Goal: Task Accomplishment & Management: Complete application form

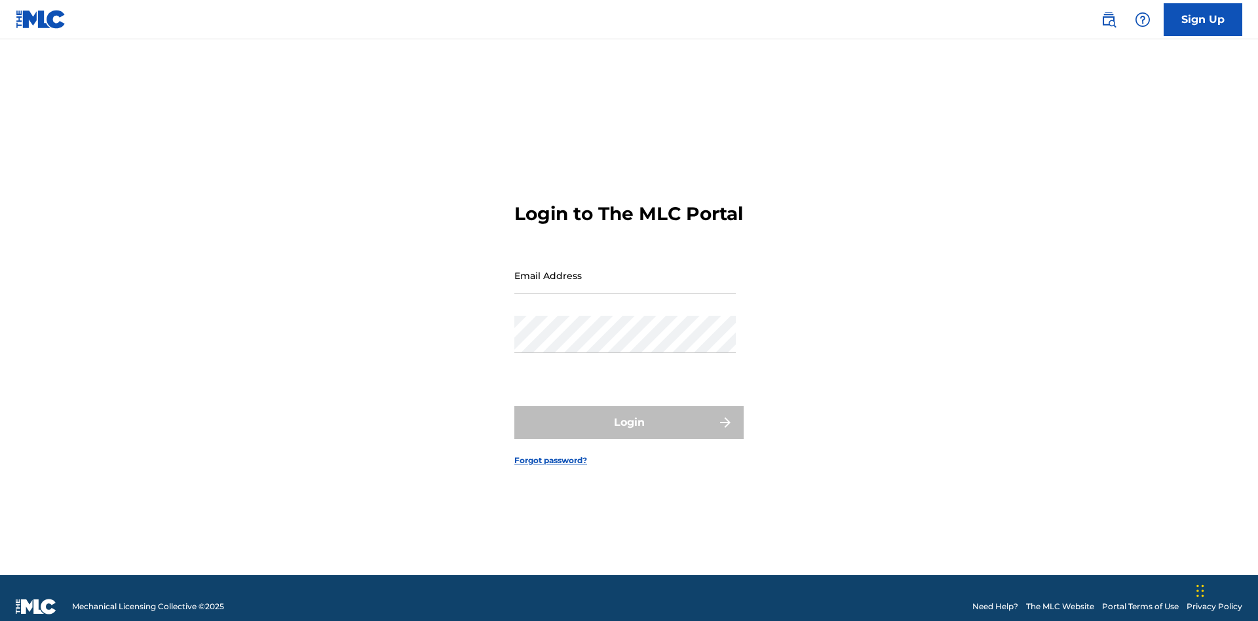
scroll to position [17, 0]
click at [1203, 19] on link "Sign Up" at bounding box center [1203, 19] width 79 height 33
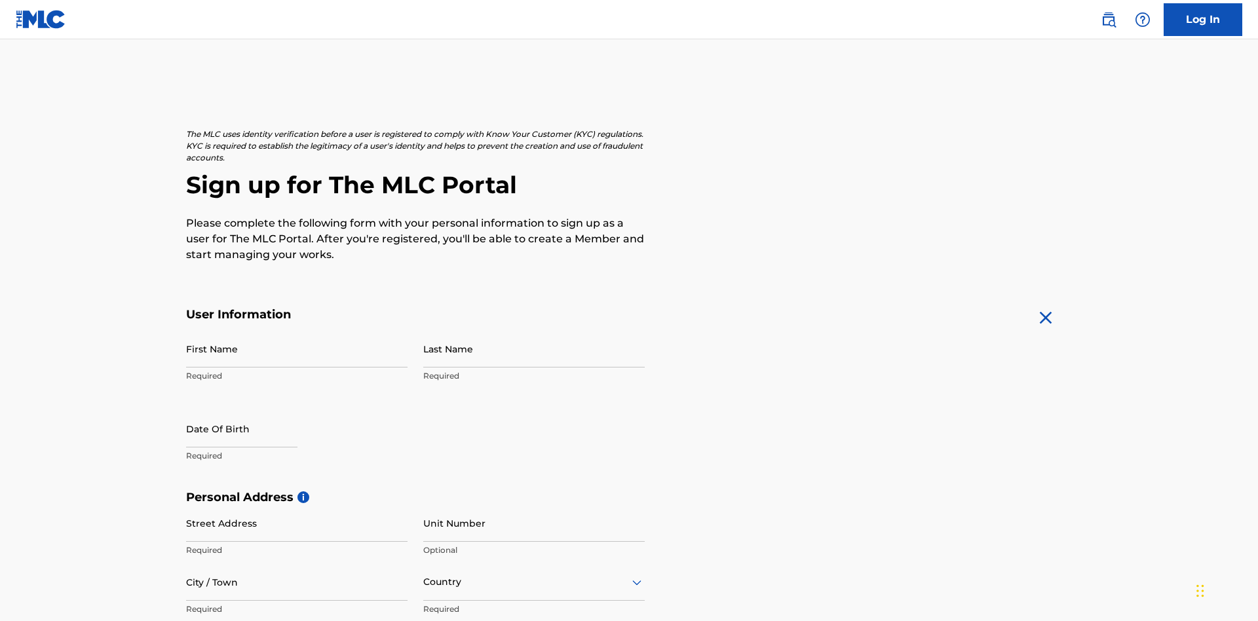
scroll to position [251, 0]
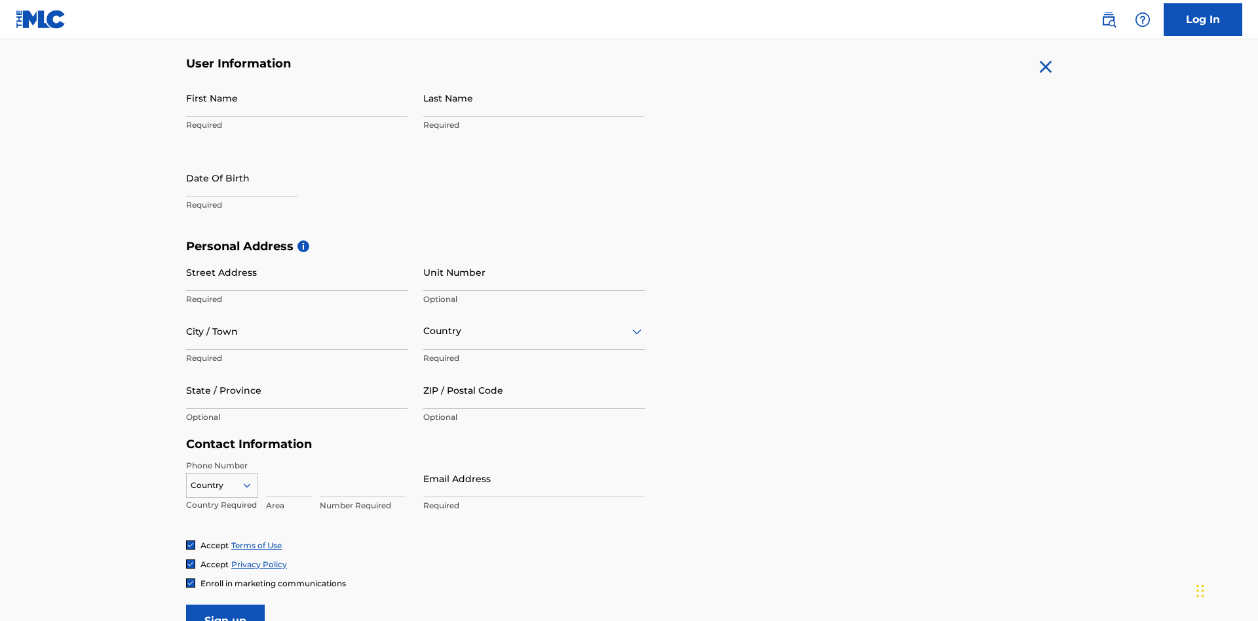
click at [297, 98] on input "First Name" at bounding box center [296, 97] width 221 height 37
type input "[PERSON_NAME]"
click at [534, 98] on input "Last Name" at bounding box center [533, 97] width 221 height 37
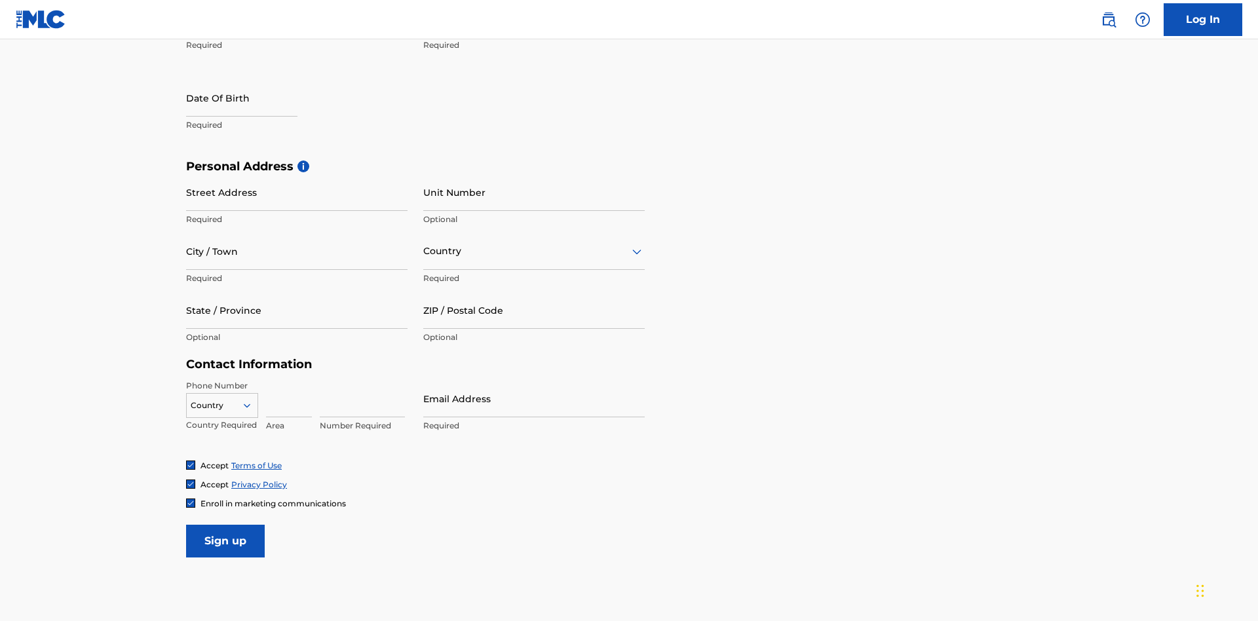
type input "Ribble"
click at [252, 99] on input "text" at bounding box center [241, 97] width 111 height 37
select select "7"
select select "2025"
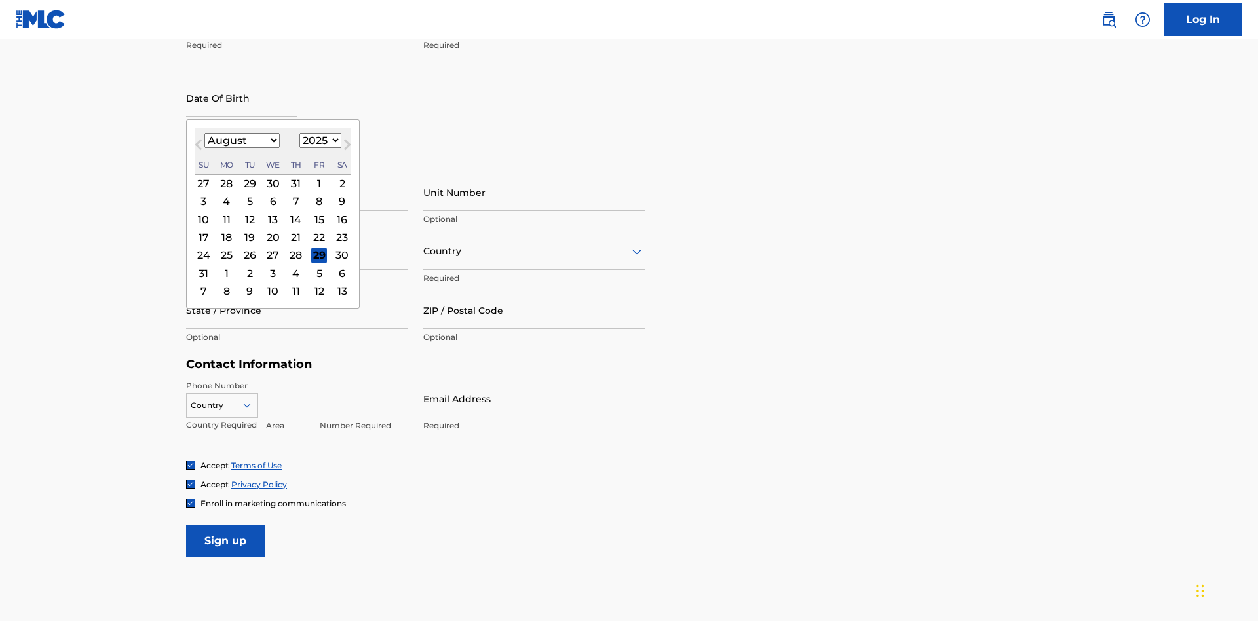
click at [241, 140] on select "January February March April May June July August September October November De…" at bounding box center [241, 140] width 75 height 15
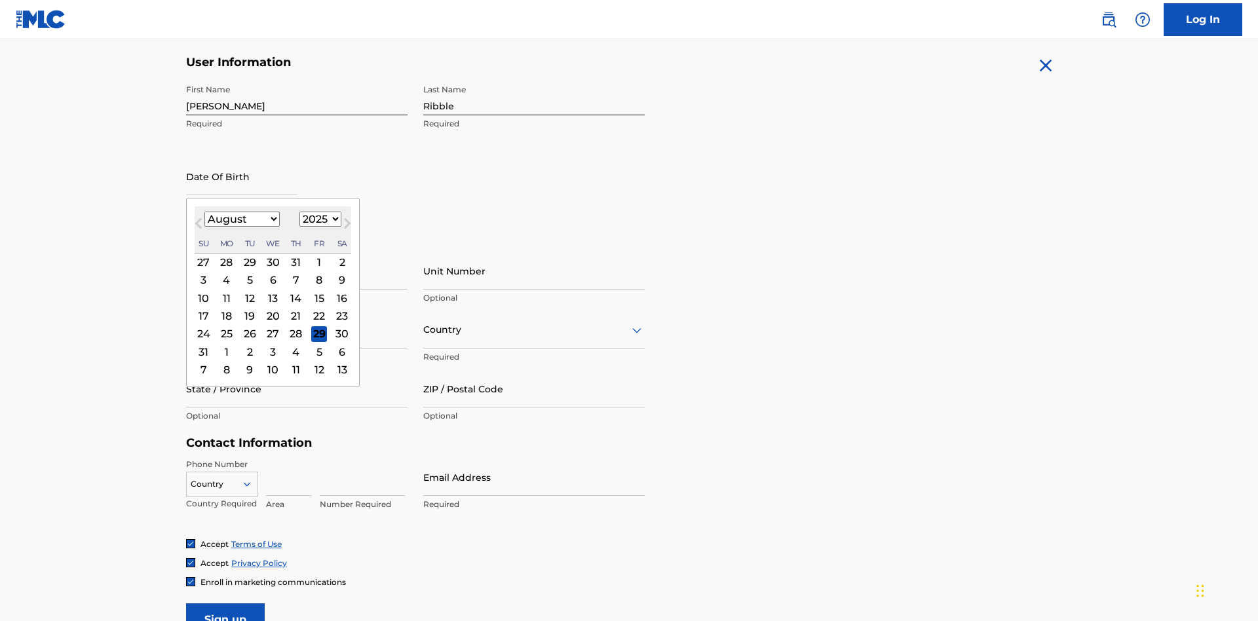
select select "0"
click at [318, 219] on select "1900 1901 1902 1903 1904 1905 1906 1907 1908 1909 1910 1911 1912 1913 1914 1915…" at bounding box center [320, 219] width 42 height 15
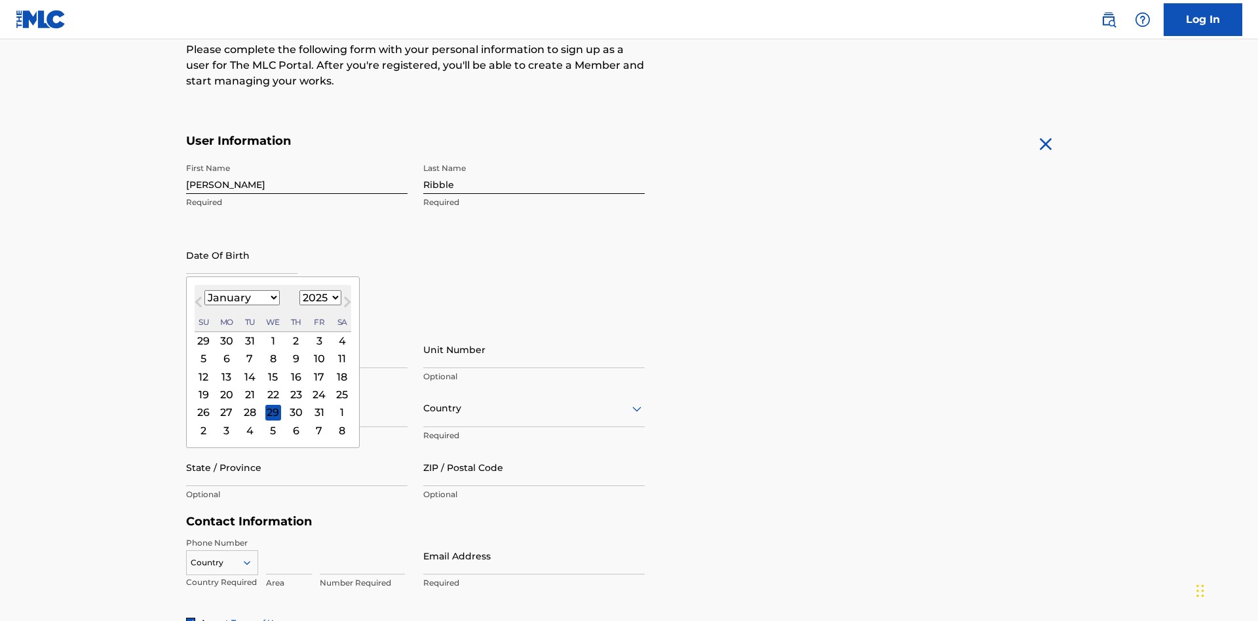
select select "1985"
click at [318, 297] on select "1900 1901 1902 1903 1904 1905 1906 1907 1908 1909 1910 1911 1912 1913 1914 1915…" at bounding box center [320, 297] width 42 height 15
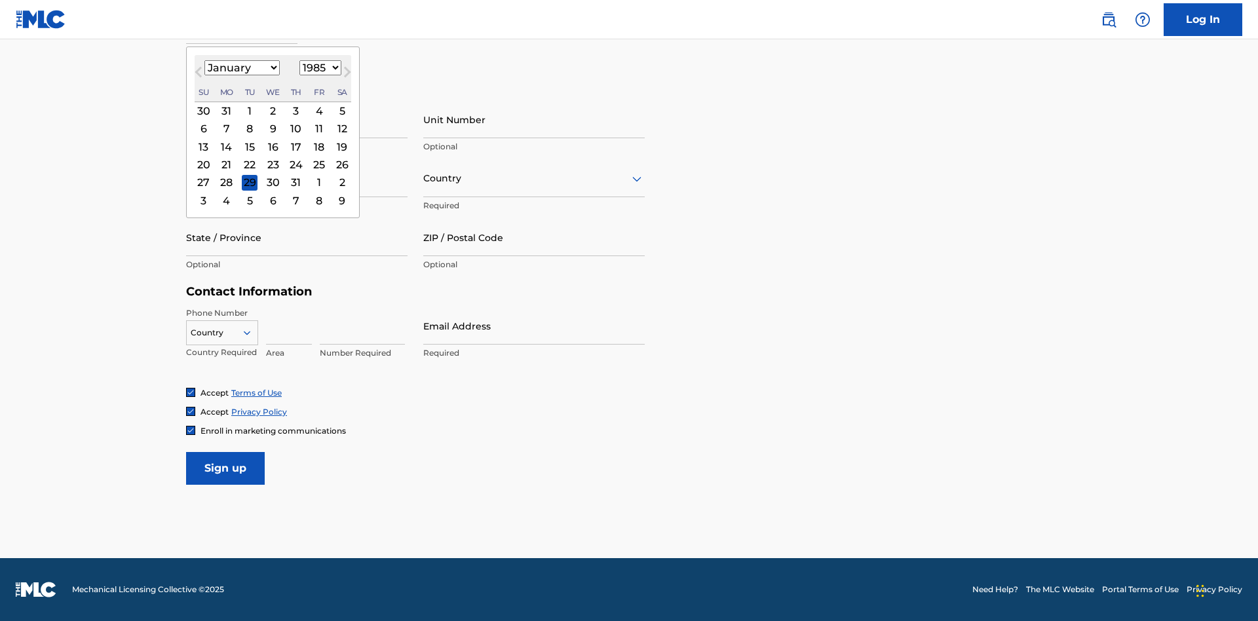
click at [249, 128] on div "8" at bounding box center [250, 129] width 16 height 16
type input "January 8 1985"
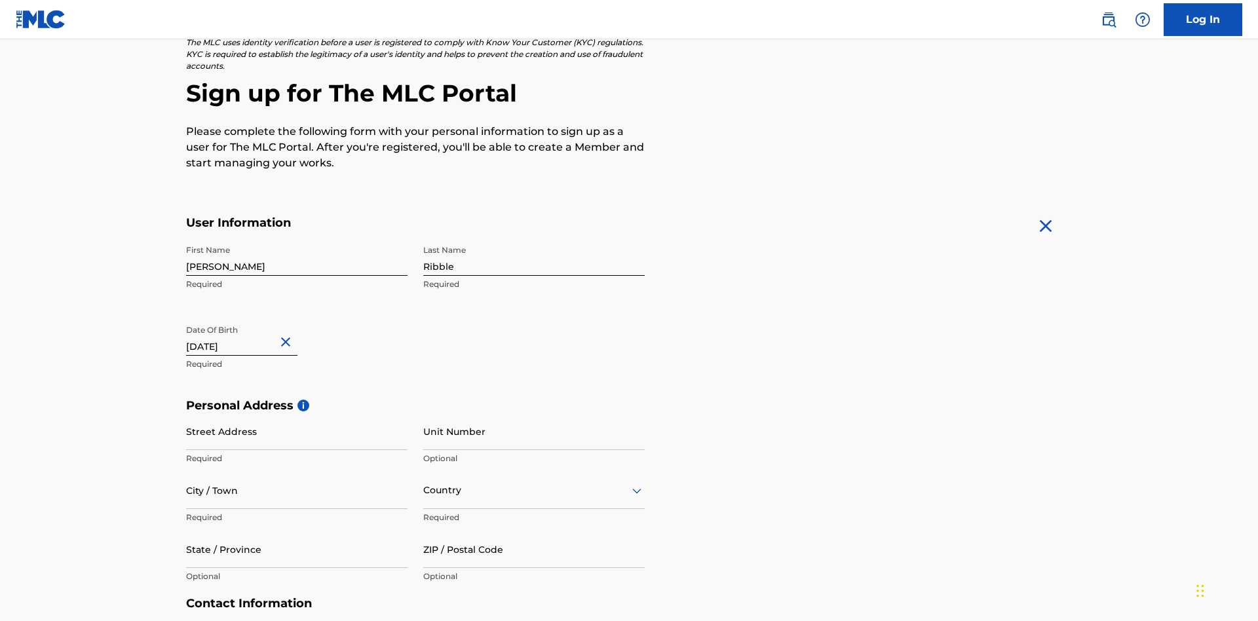
scroll to position [404, 0]
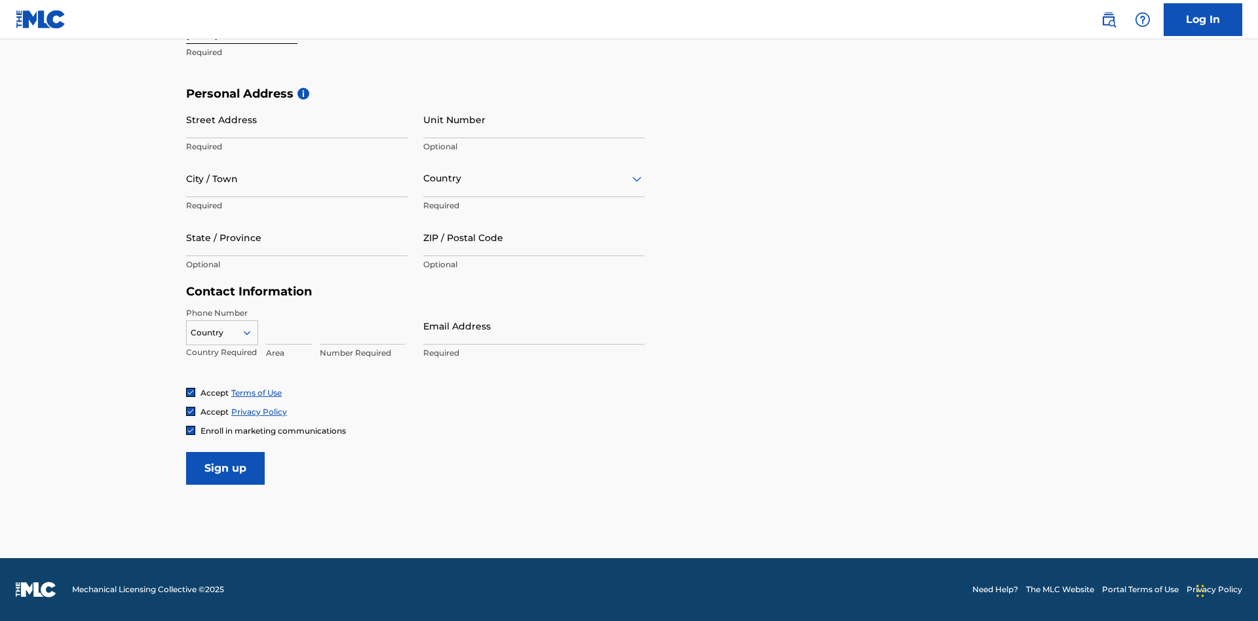
click at [297, 119] on input "Street Address" at bounding box center [296, 119] width 221 height 37
type input "9909 Elks Run Rd"
click at [297, 178] on input "City / Town" at bounding box center [296, 178] width 221 height 37
type input "Roseville"
click at [424, 178] on input "text" at bounding box center [424, 179] width 3 height 14
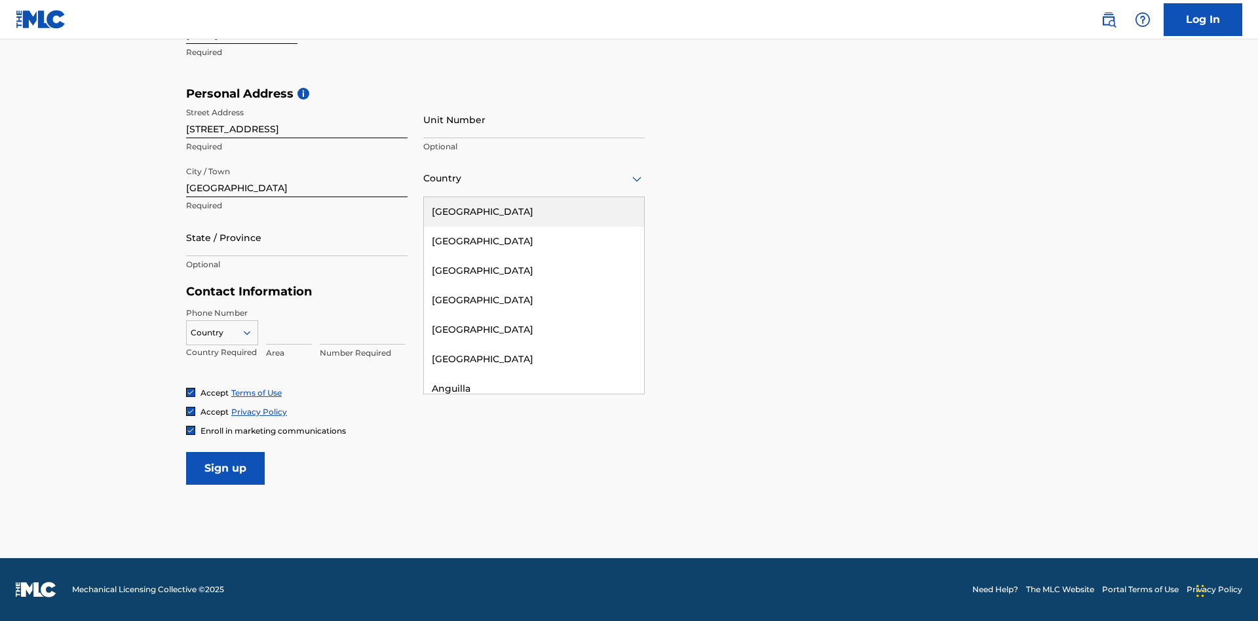
click at [534, 212] on div "United States" at bounding box center [534, 211] width 220 height 29
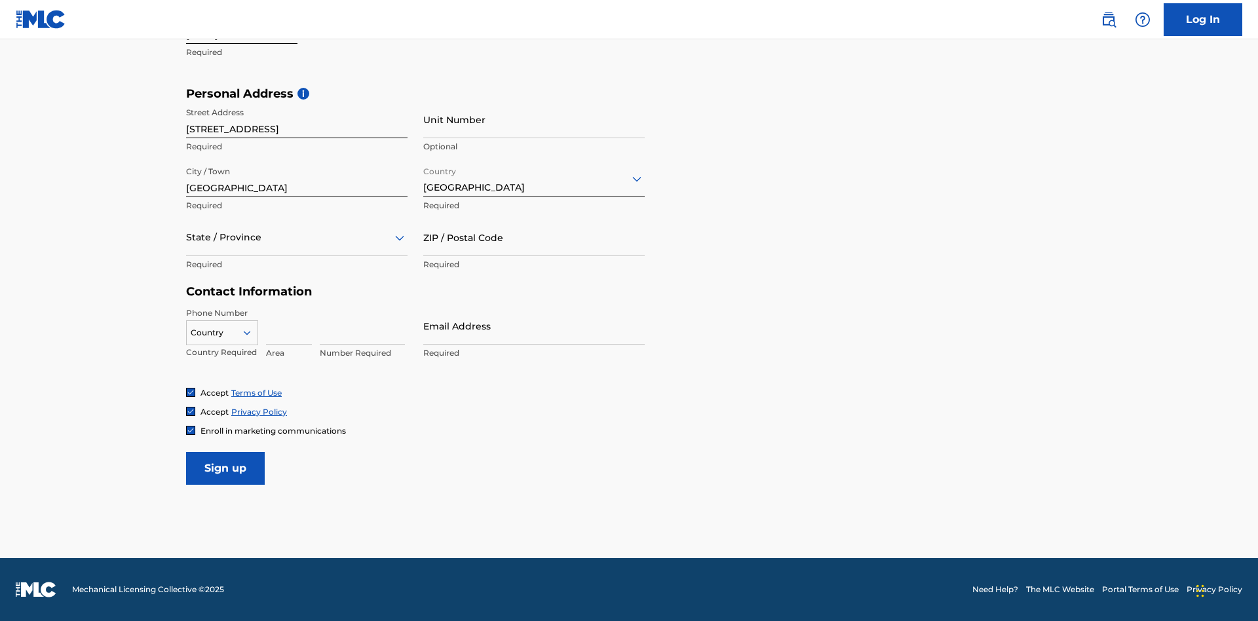
click at [297, 237] on div at bounding box center [296, 237] width 221 height 16
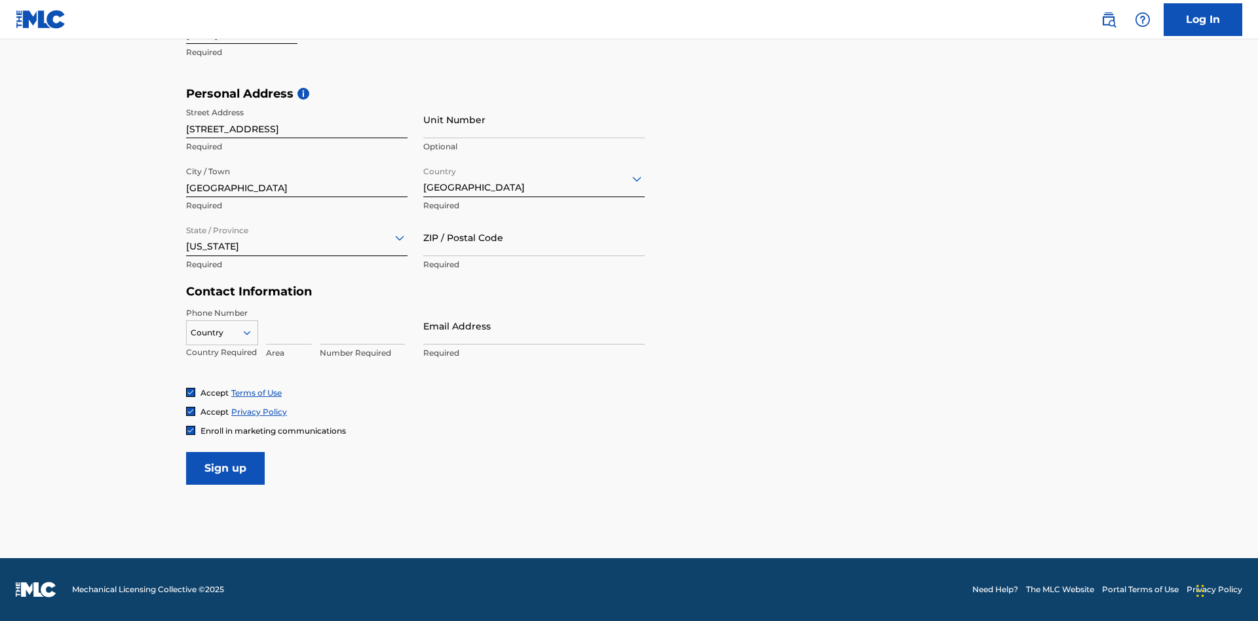
click at [534, 237] on input "ZIP / Postal Code" at bounding box center [533, 237] width 221 height 37
type input "43777"
click at [252, 332] on icon at bounding box center [247, 333] width 12 height 12
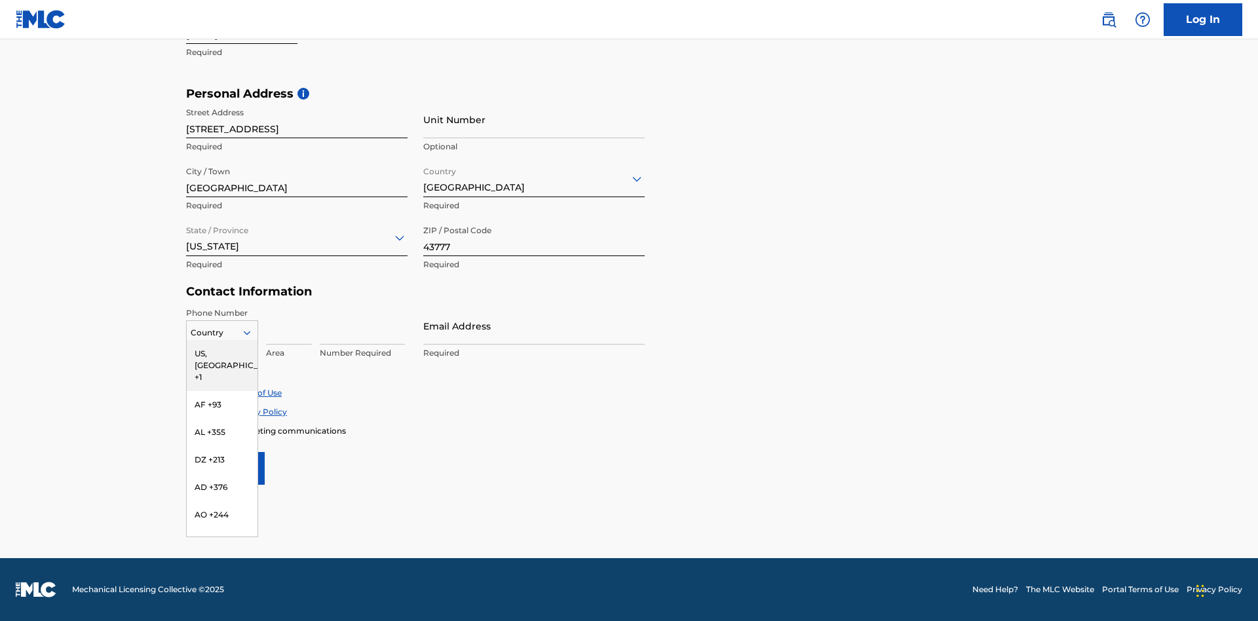
click at [222, 353] on div "US, CA +1" at bounding box center [222, 365] width 71 height 51
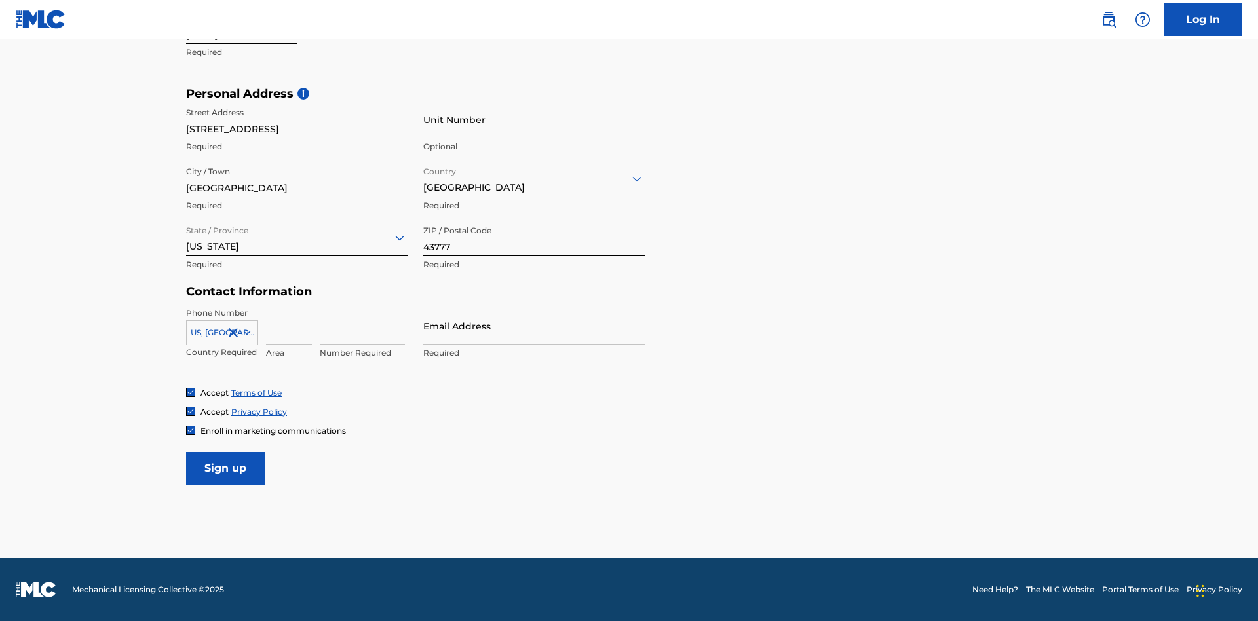
click at [289, 326] on input at bounding box center [289, 325] width 46 height 37
type input "740"
click at [362, 326] on input at bounding box center [362, 325] width 85 height 37
type input "8086351"
click at [534, 326] on input "Email Address" at bounding box center [533, 325] width 221 height 37
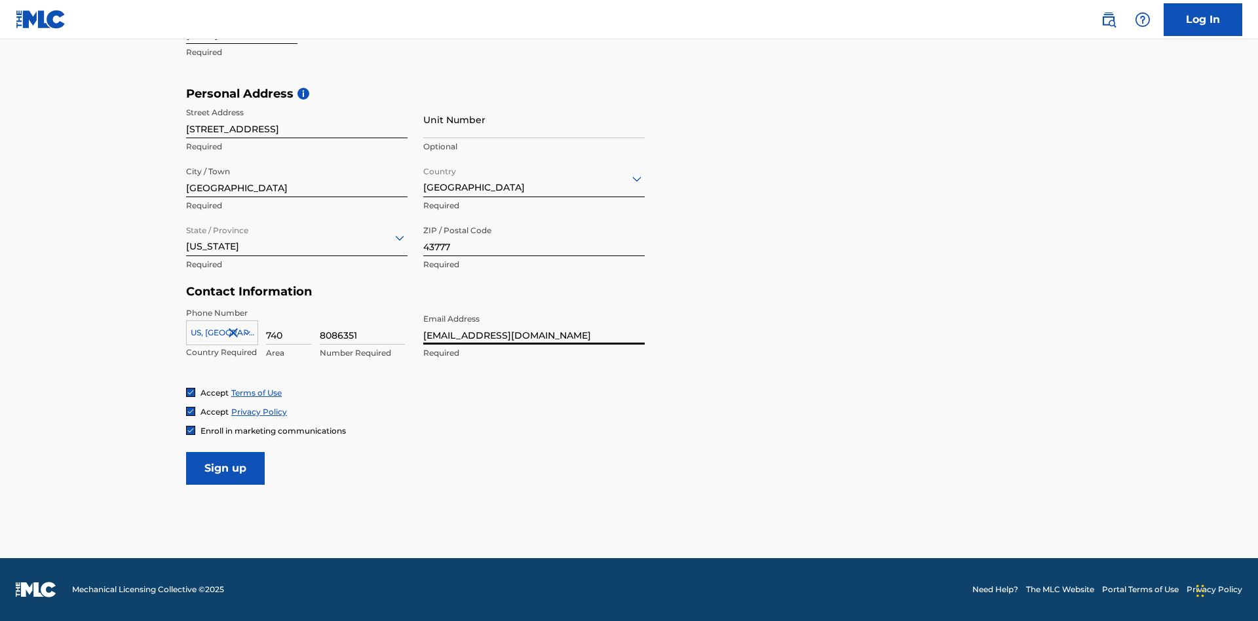
scroll to position [0, 32]
type input "[EMAIL_ADDRESS][DOMAIN_NAME]"
click at [225, 468] on input "Sign up" at bounding box center [225, 468] width 79 height 33
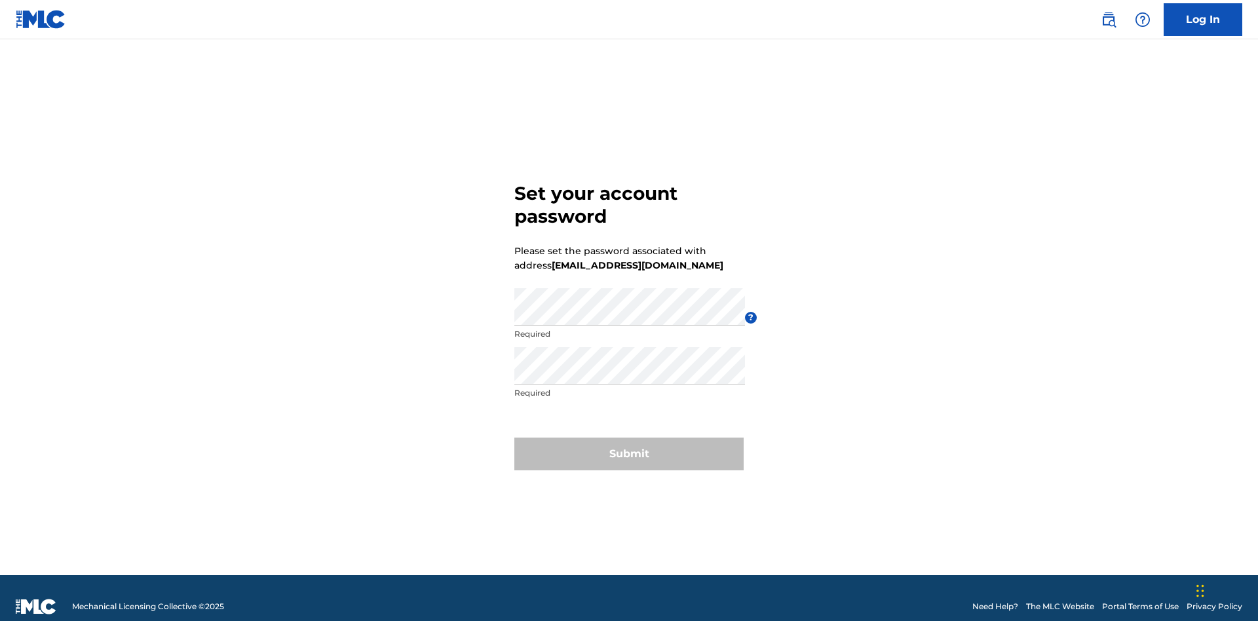
scroll to position [17, 0]
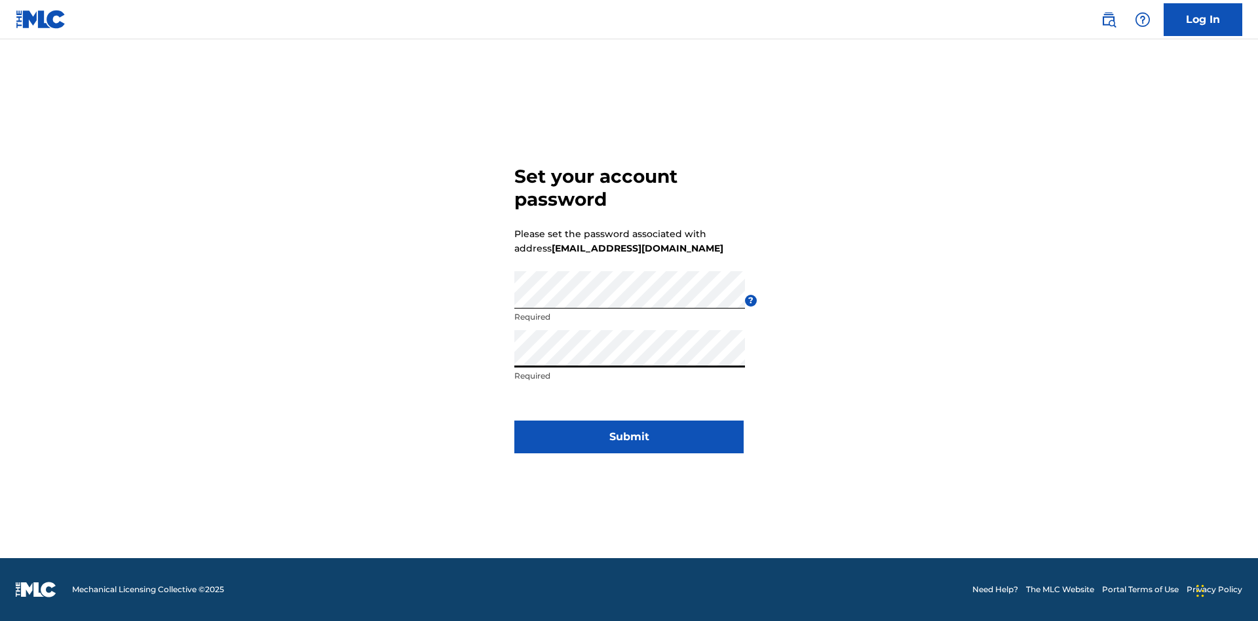
click at [629, 445] on button "Submit" at bounding box center [628, 437] width 229 height 33
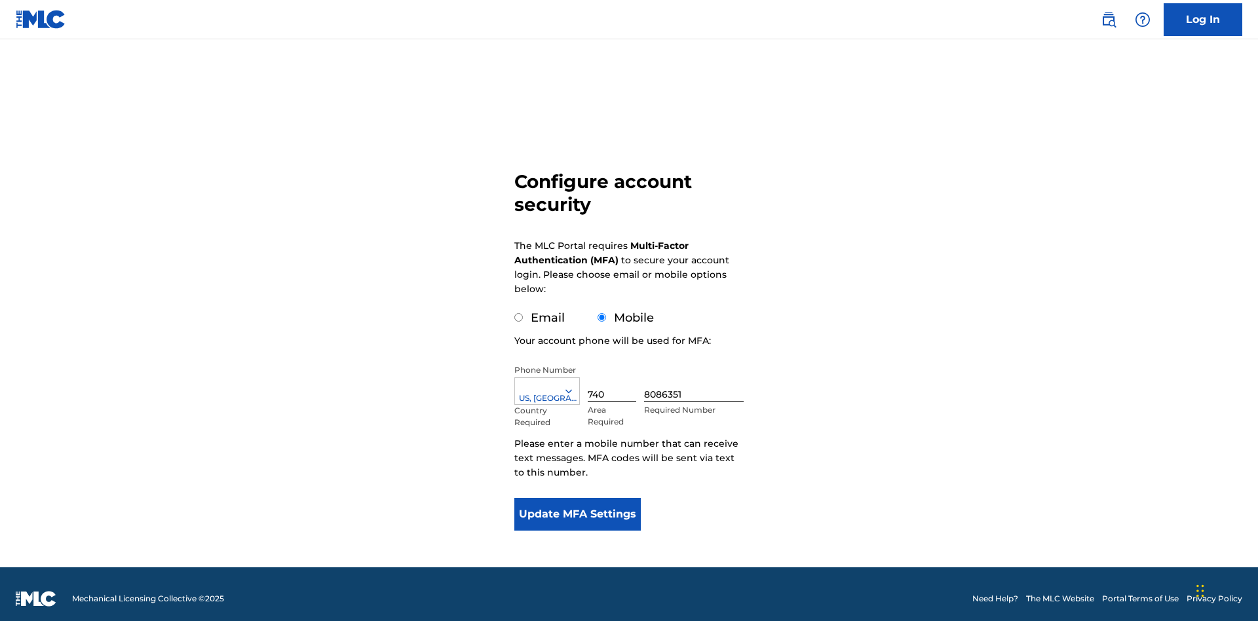
scroll to position [13, 0]
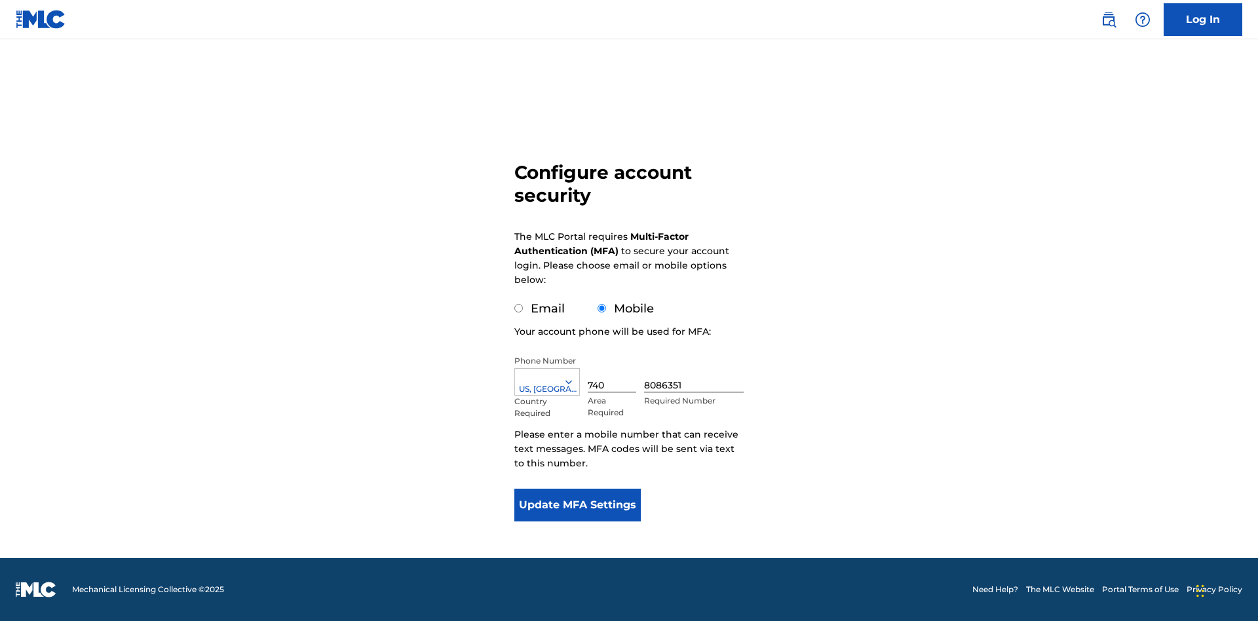
click at [519, 309] on input "Email" at bounding box center [518, 308] width 9 height 9
radio input "true"
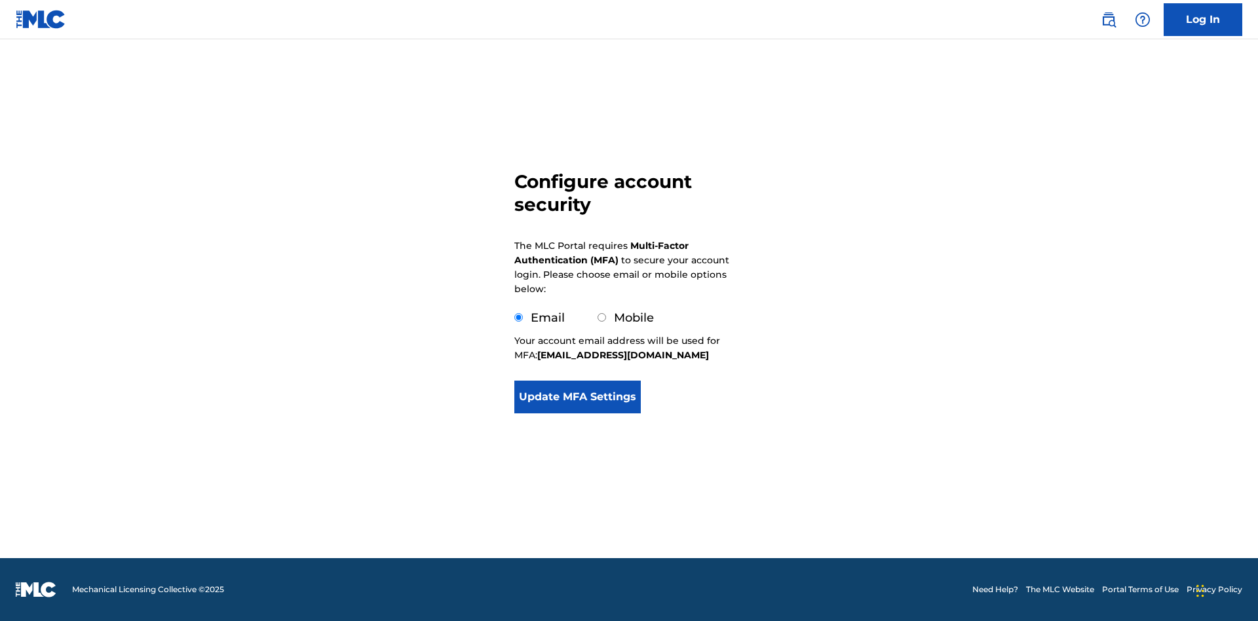
scroll to position [0, 0]
click at [577, 413] on button "Update MFA Settings" at bounding box center [577, 397] width 126 height 33
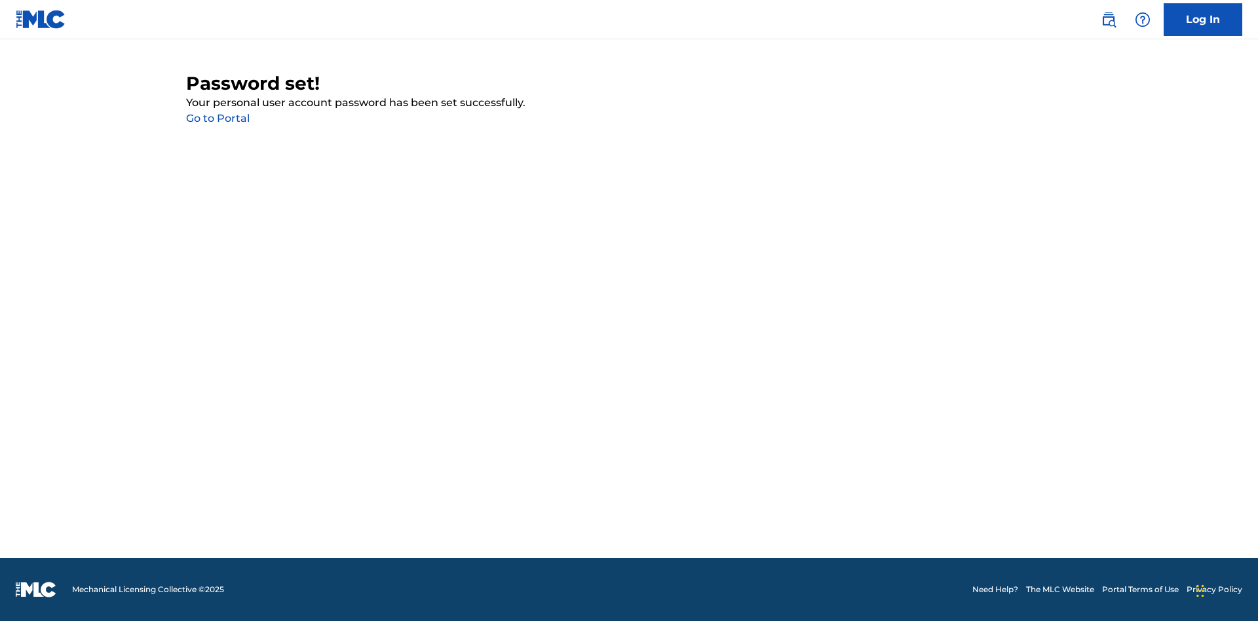
click at [218, 119] on link "Go to Portal" at bounding box center [218, 118] width 64 height 12
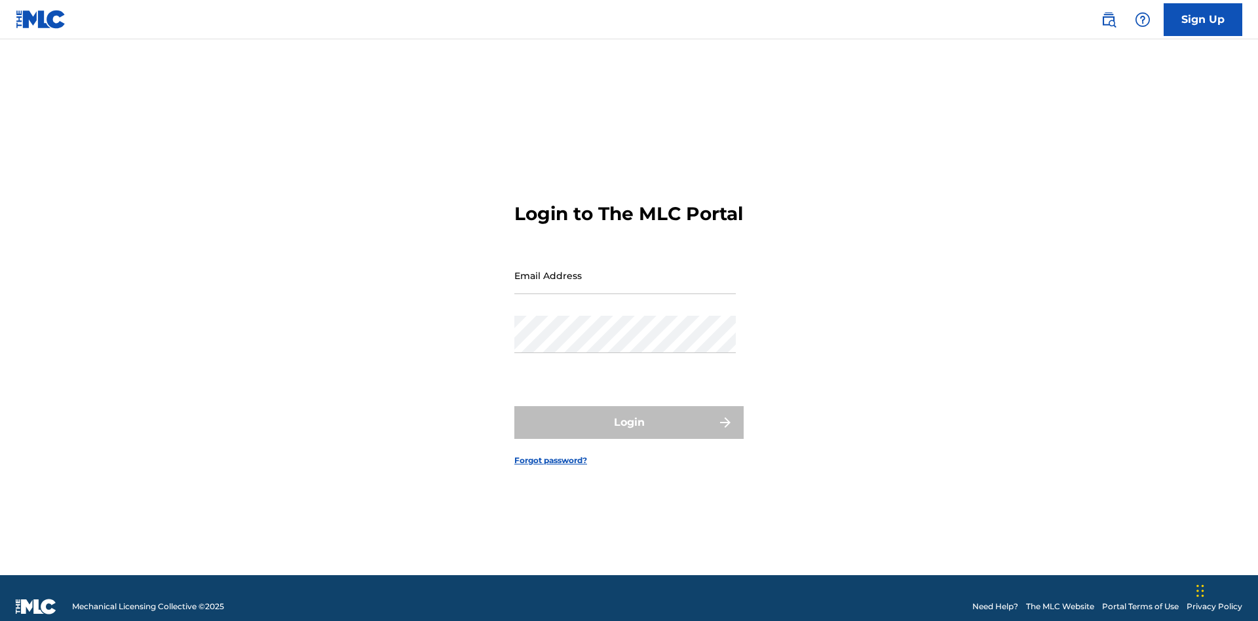
scroll to position [17, 0]
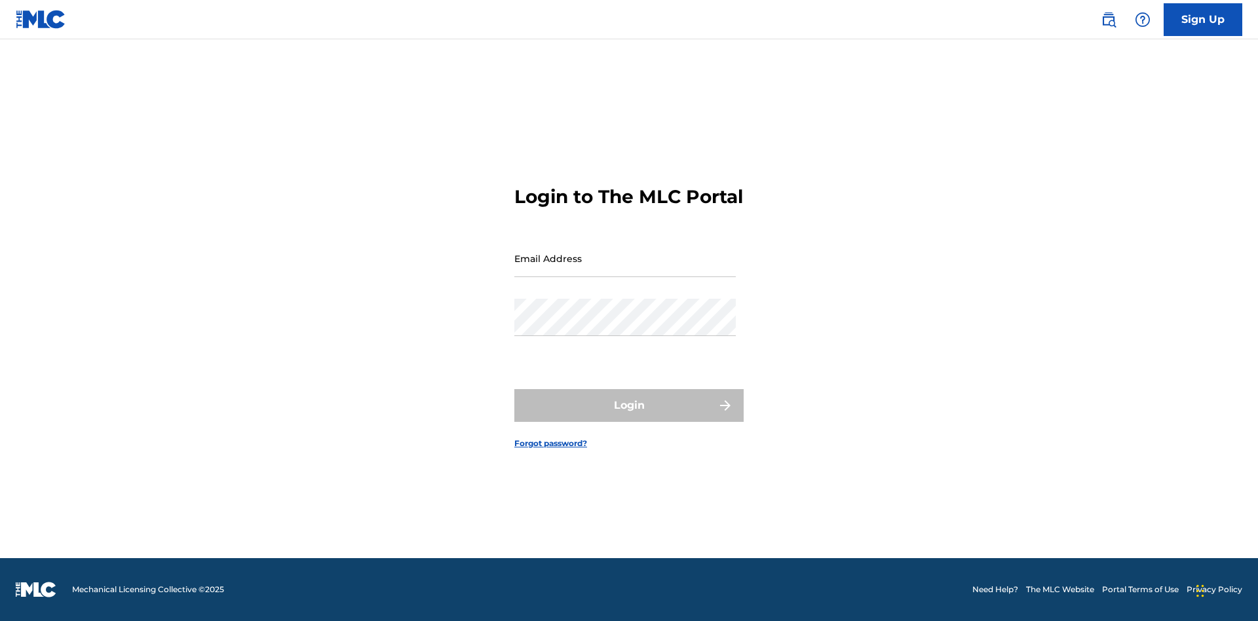
click at [625, 269] on input "Email Address" at bounding box center [624, 258] width 221 height 37
type input "[EMAIL_ADDRESS][DOMAIN_NAME]"
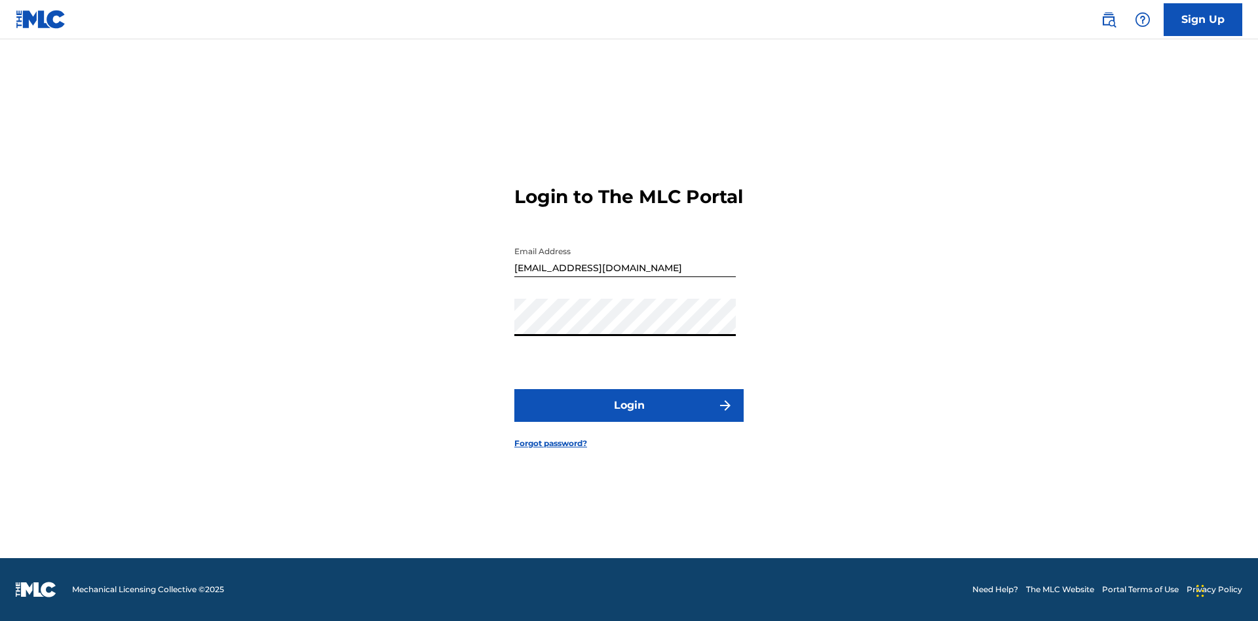
click at [629, 417] on button "Login" at bounding box center [628, 405] width 229 height 33
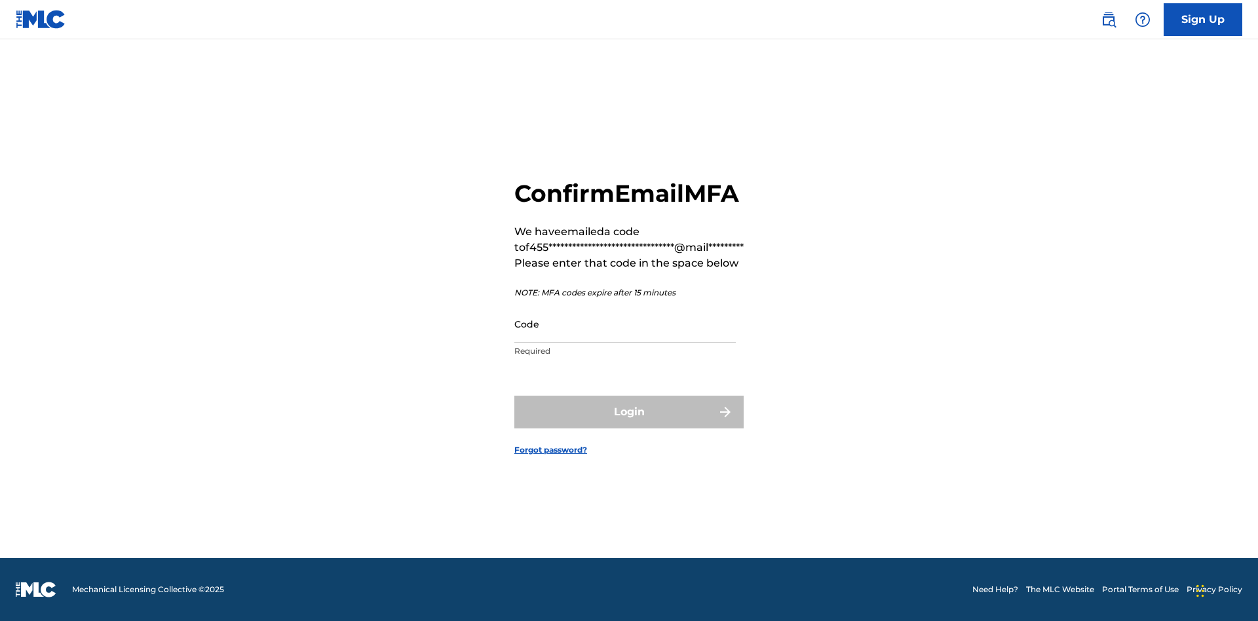
click at [625, 338] on input "Code" at bounding box center [624, 323] width 221 height 37
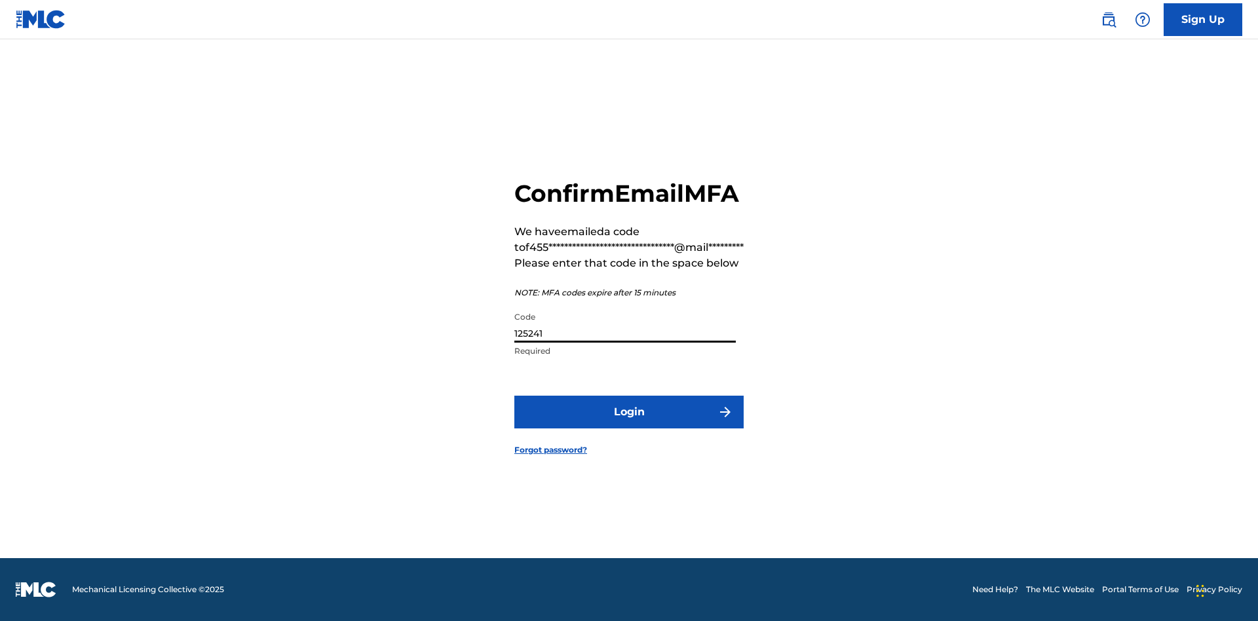
type input "125241"
click at [629, 427] on button "Login" at bounding box center [628, 412] width 229 height 33
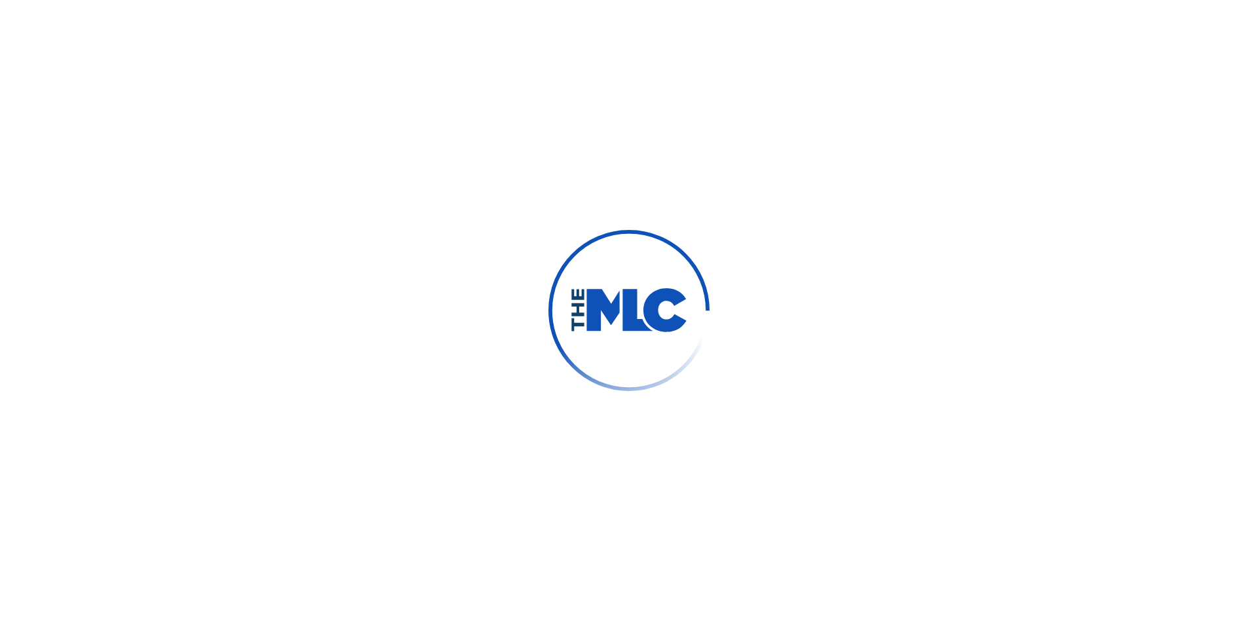
scroll to position [0, 0]
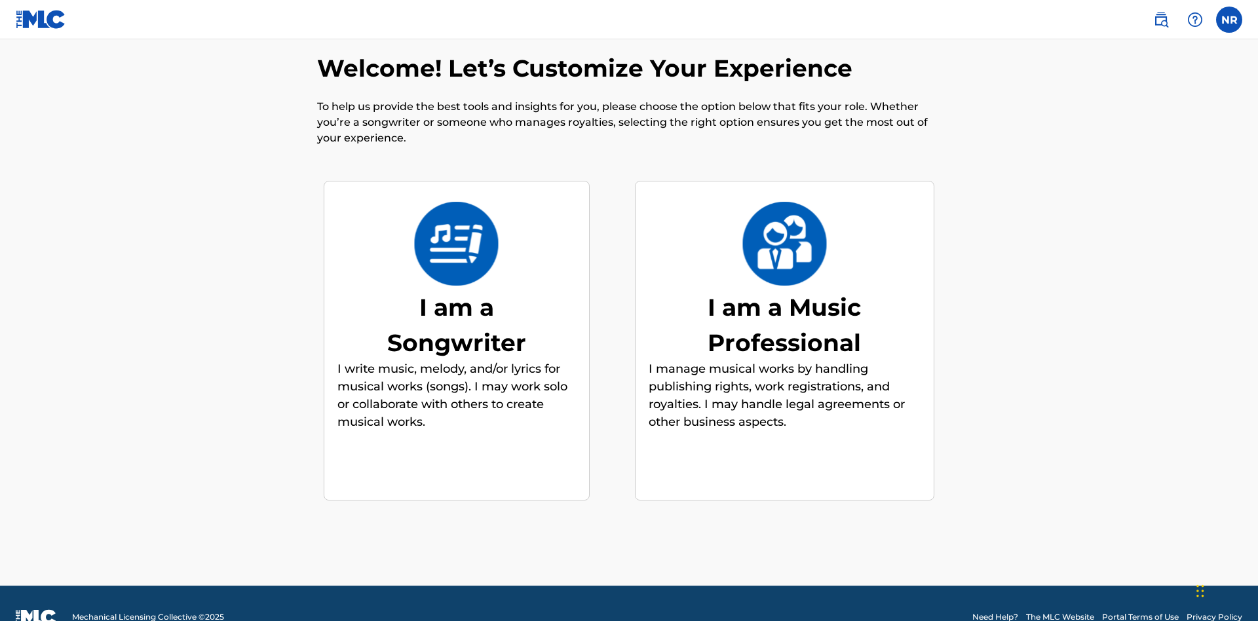
scroll to position [20, 0]
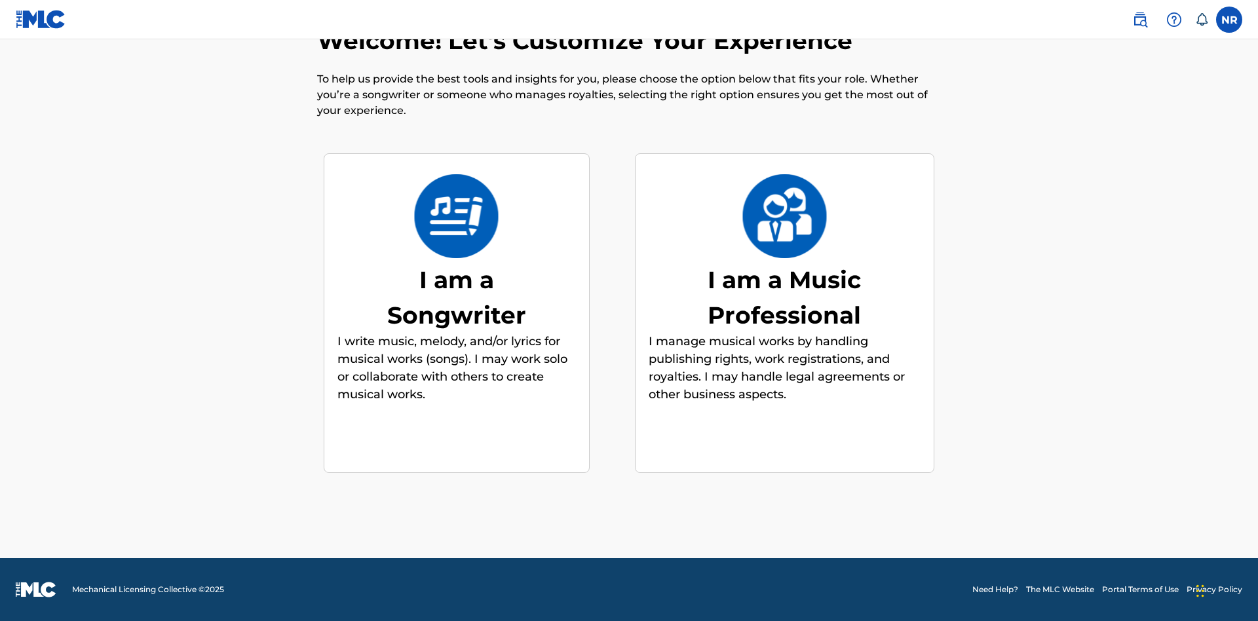
click at [456, 297] on div "I am a Songwriter" at bounding box center [456, 297] width 197 height 71
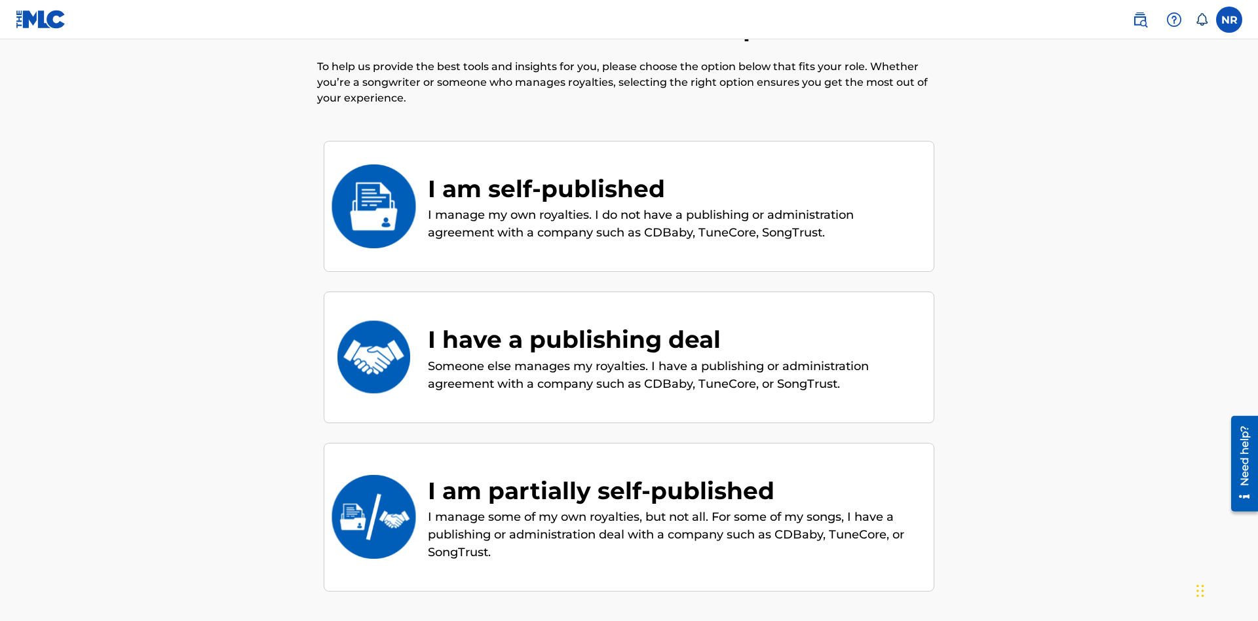
scroll to position [178, 0]
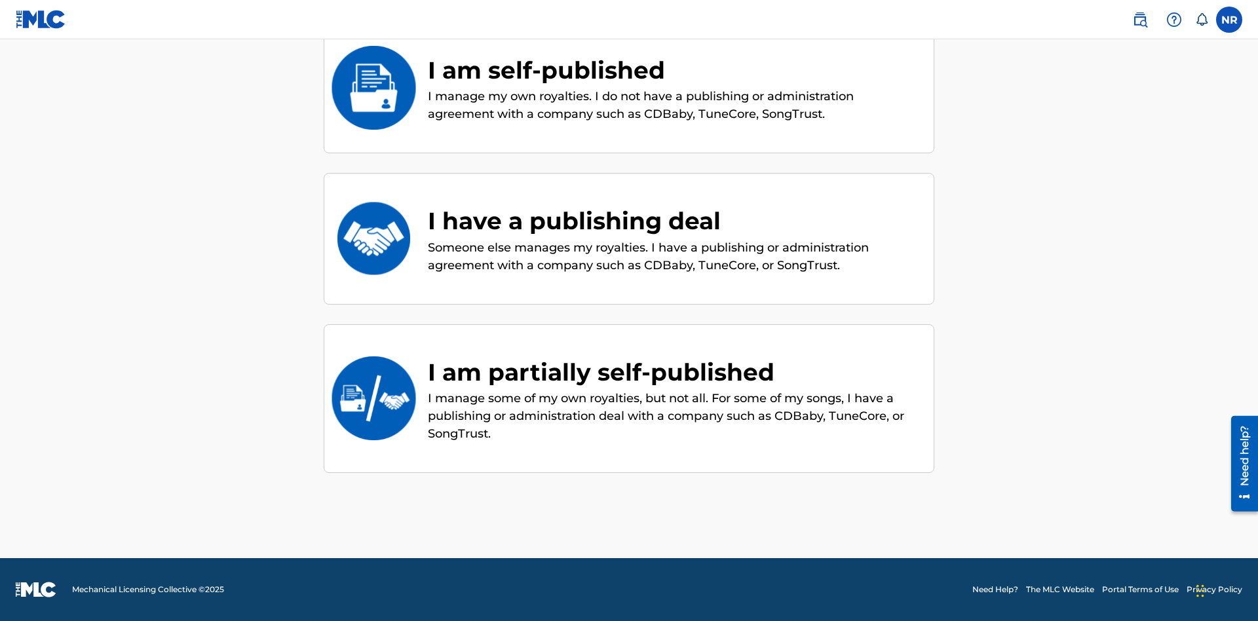
click at [674, 371] on div "I am partially self-published" at bounding box center [674, 371] width 493 height 35
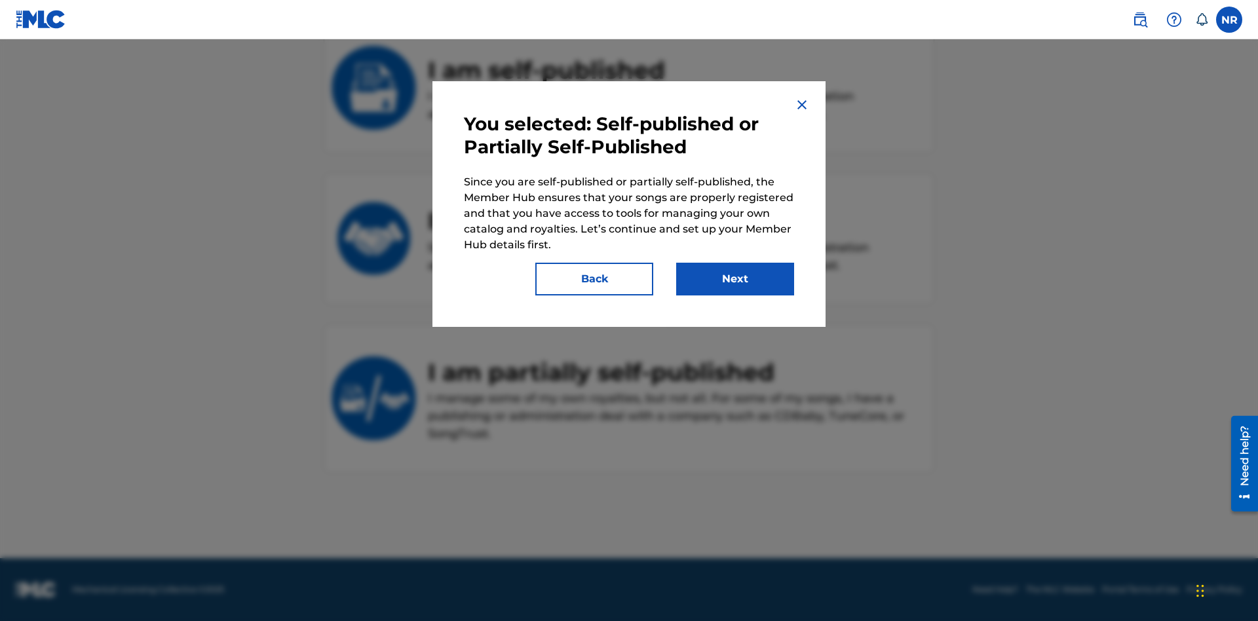
click at [735, 279] on button "Next" at bounding box center [735, 279] width 118 height 33
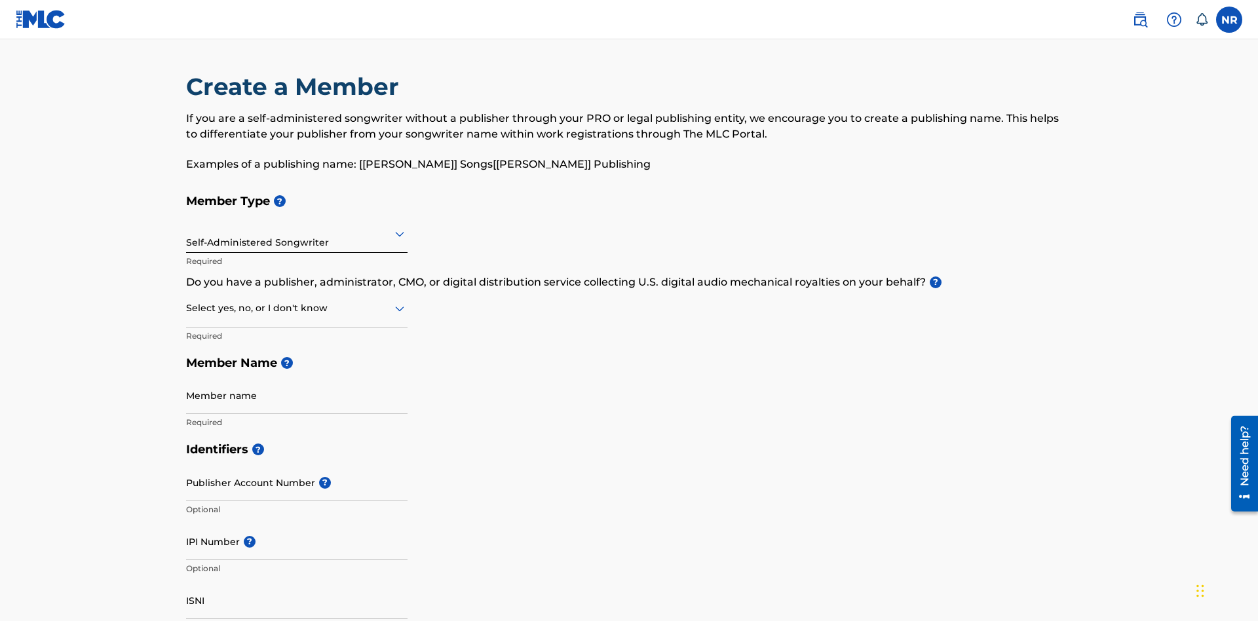
scroll to position [139, 0]
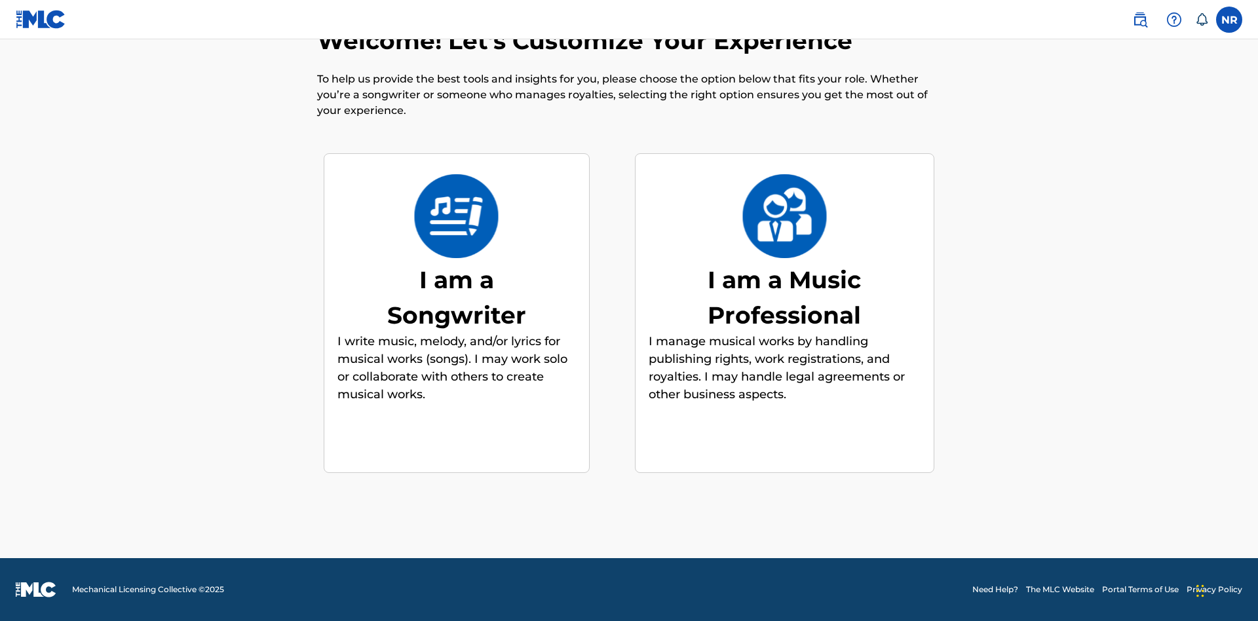
click at [784, 297] on div "I am a Music Professional" at bounding box center [784, 297] width 197 height 71
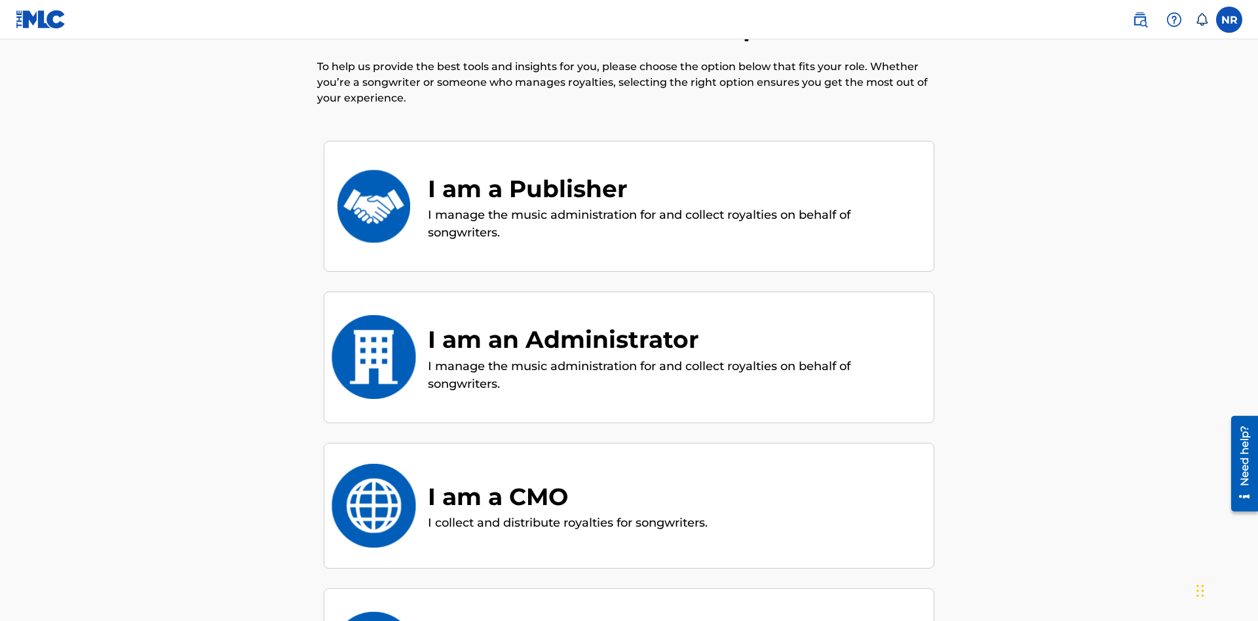
scroll to position [151, 0]
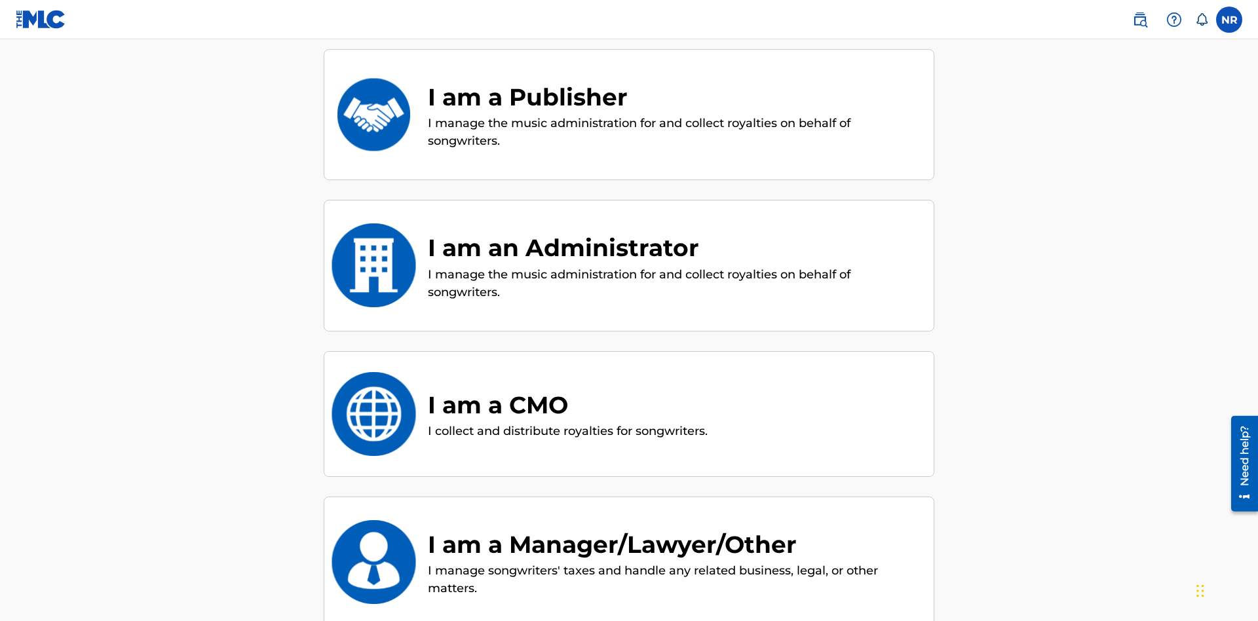
click at [674, 96] on div "I am a Publisher" at bounding box center [674, 96] width 493 height 35
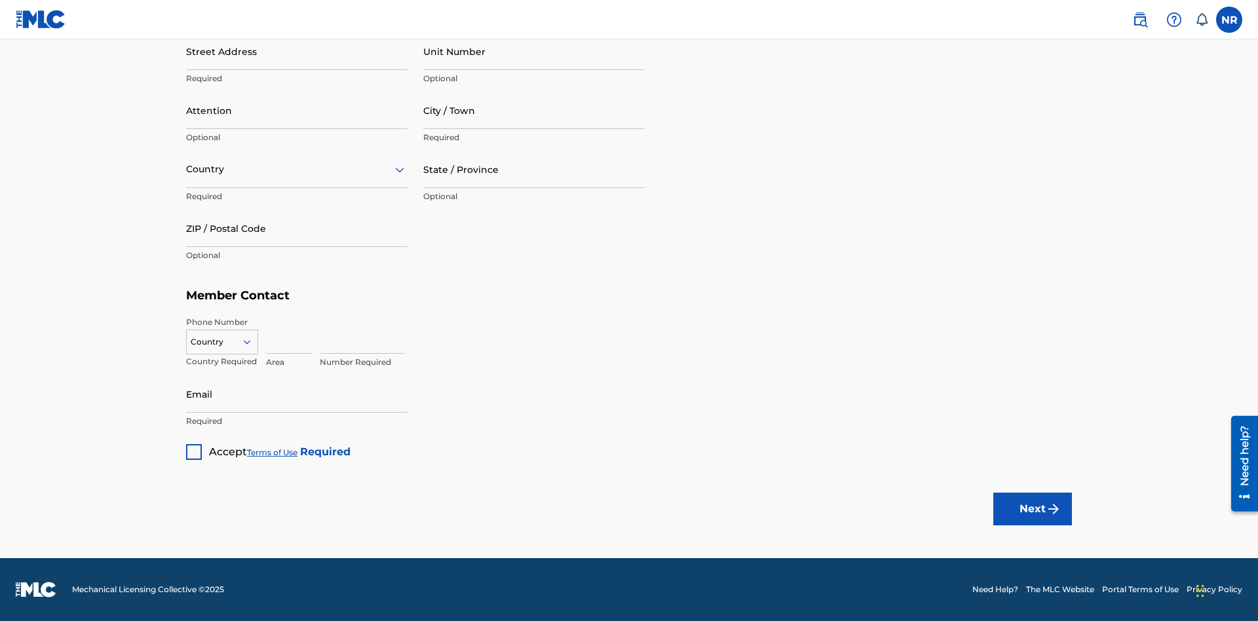
click at [1033, 508] on button "Next" at bounding box center [1032, 509] width 79 height 33
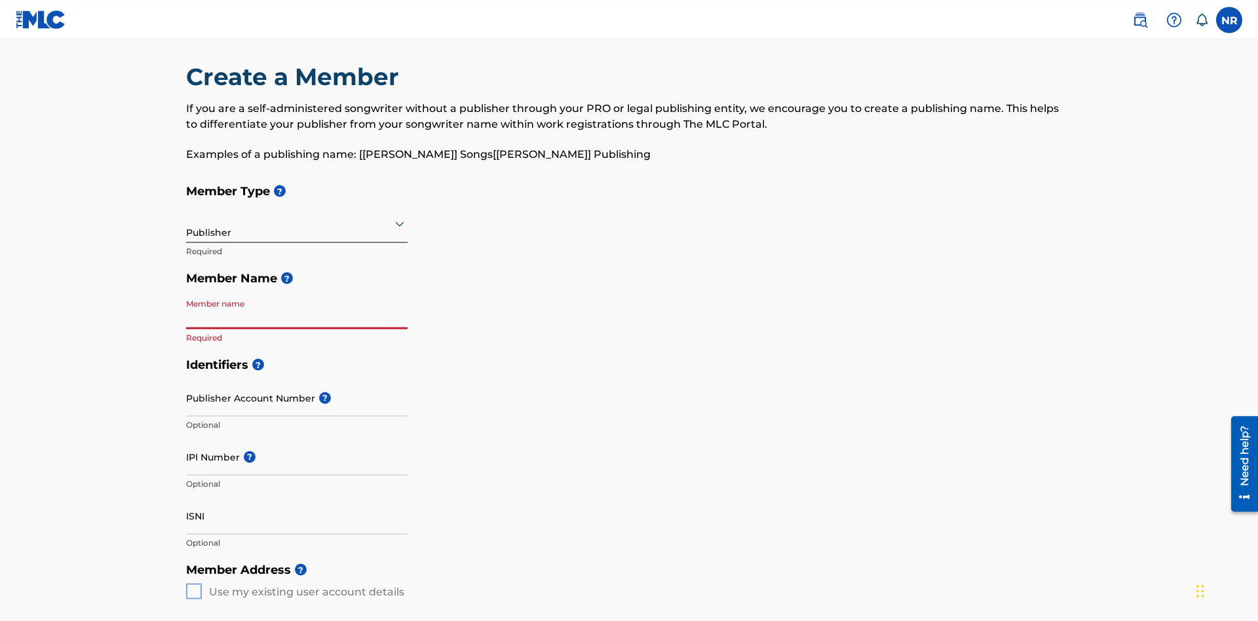
scroll to position [139, 0]
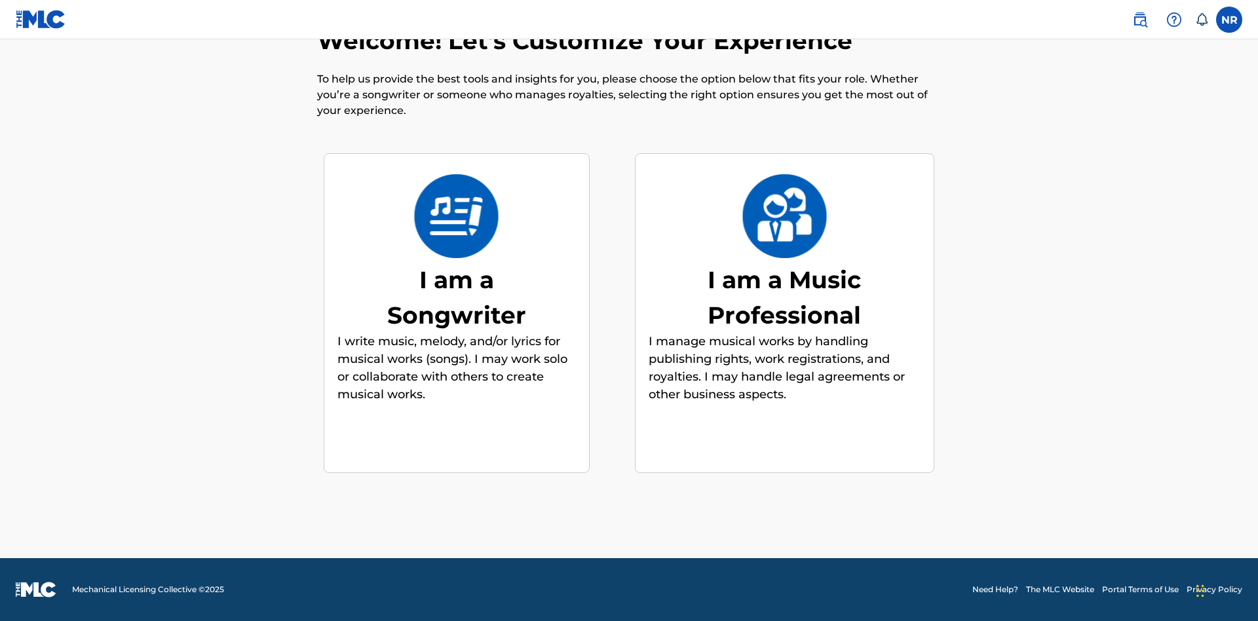
click at [784, 297] on div "I am a Music Professional" at bounding box center [784, 297] width 197 height 71
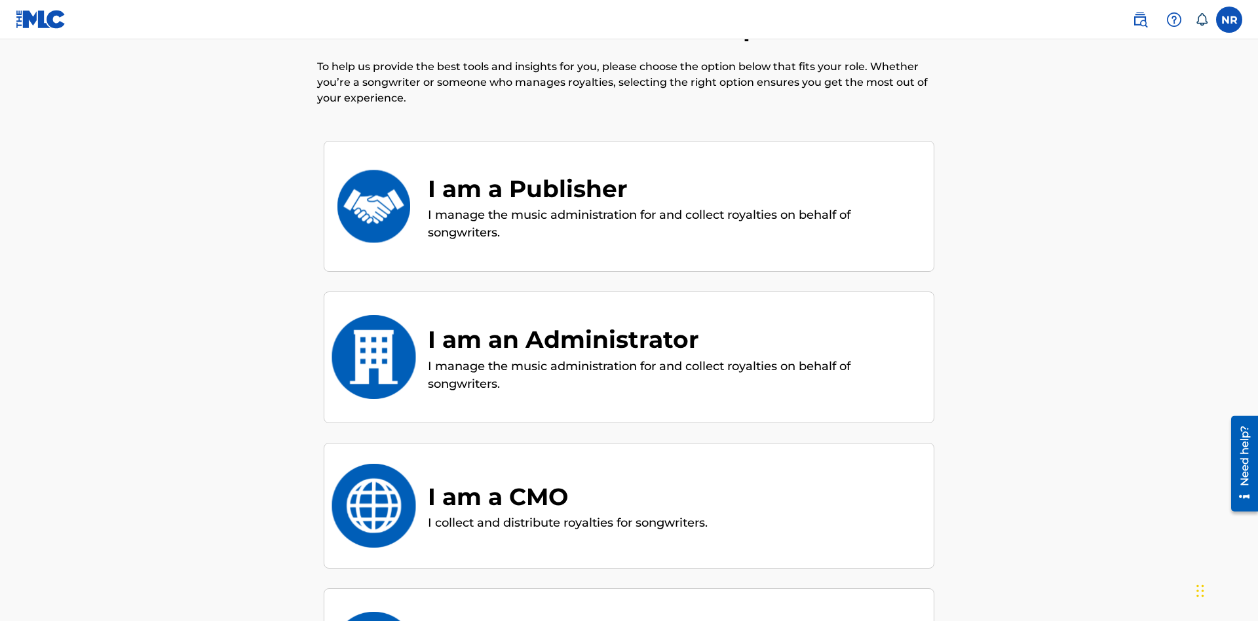
scroll to position [302, 0]
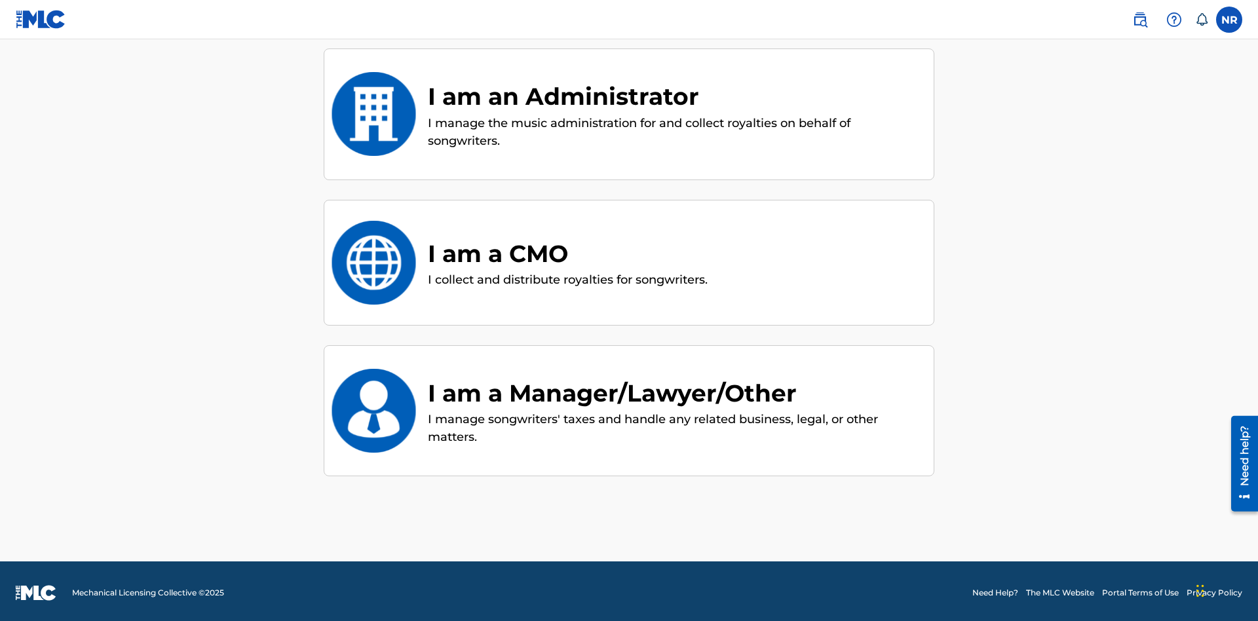
click at [674, 96] on div "I am an Administrator" at bounding box center [674, 96] width 493 height 35
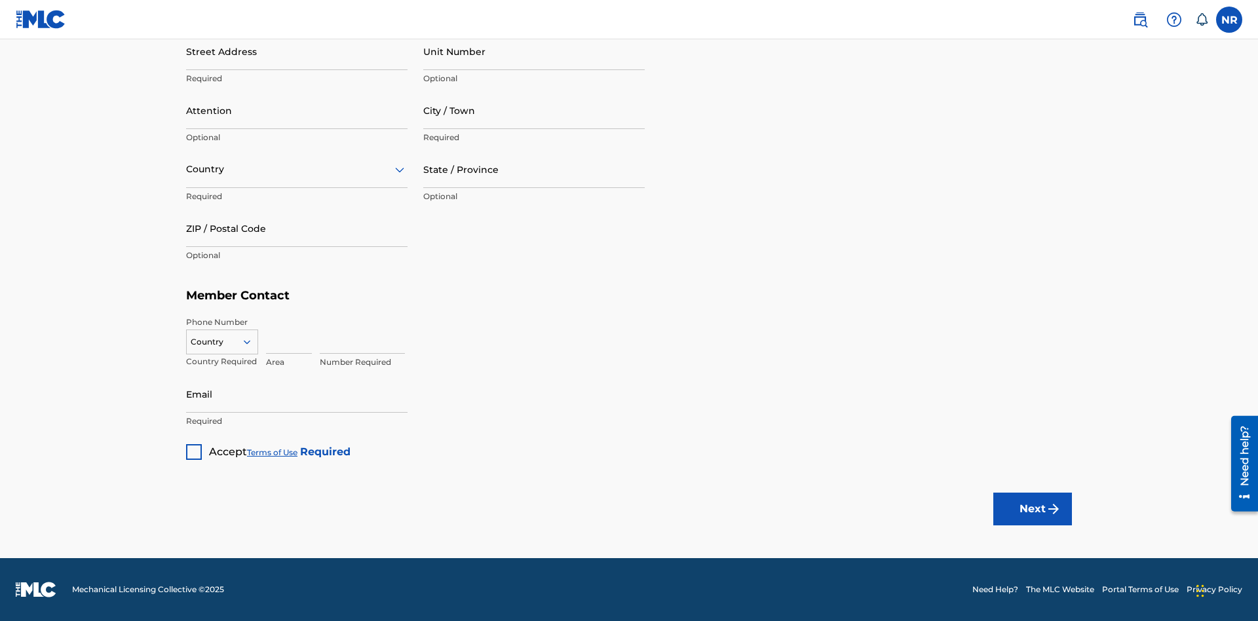
click at [1033, 508] on button "Next" at bounding box center [1032, 509] width 79 height 33
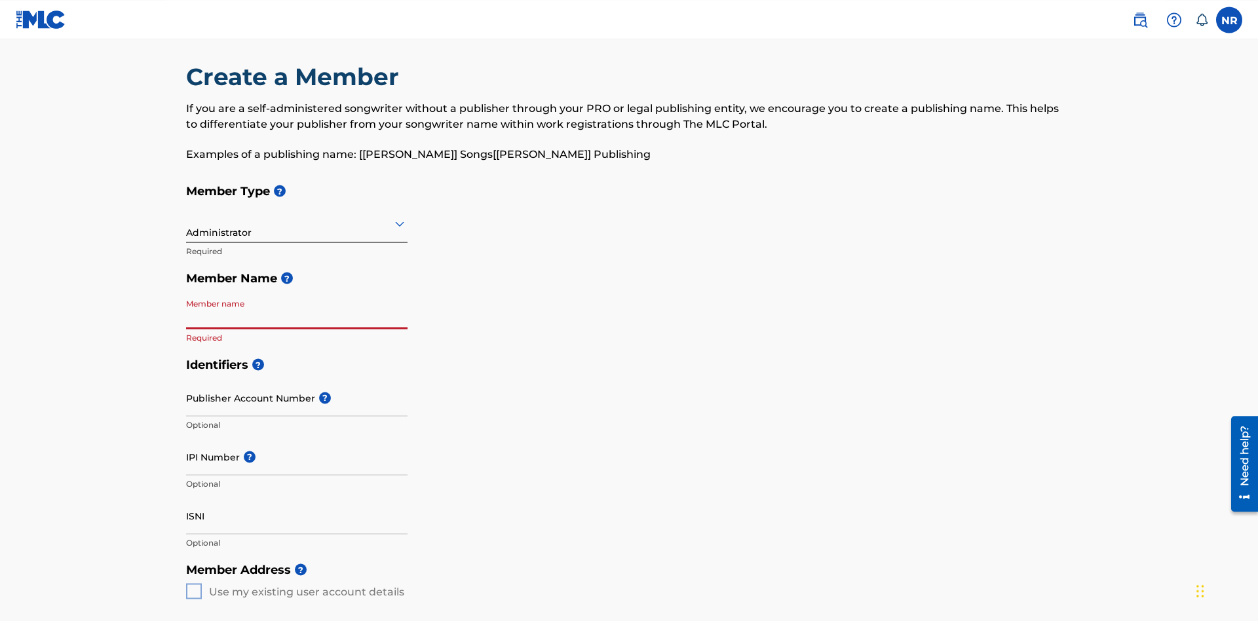
scroll to position [139, 0]
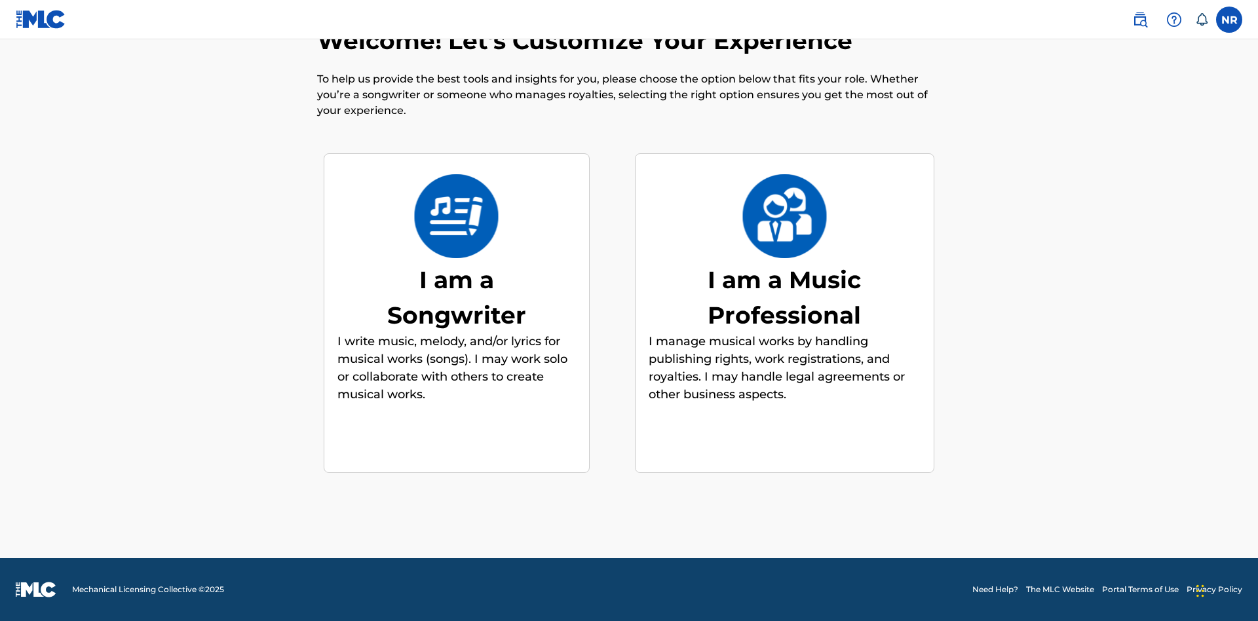
click at [784, 297] on div "I am a Music Professional" at bounding box center [784, 297] width 197 height 71
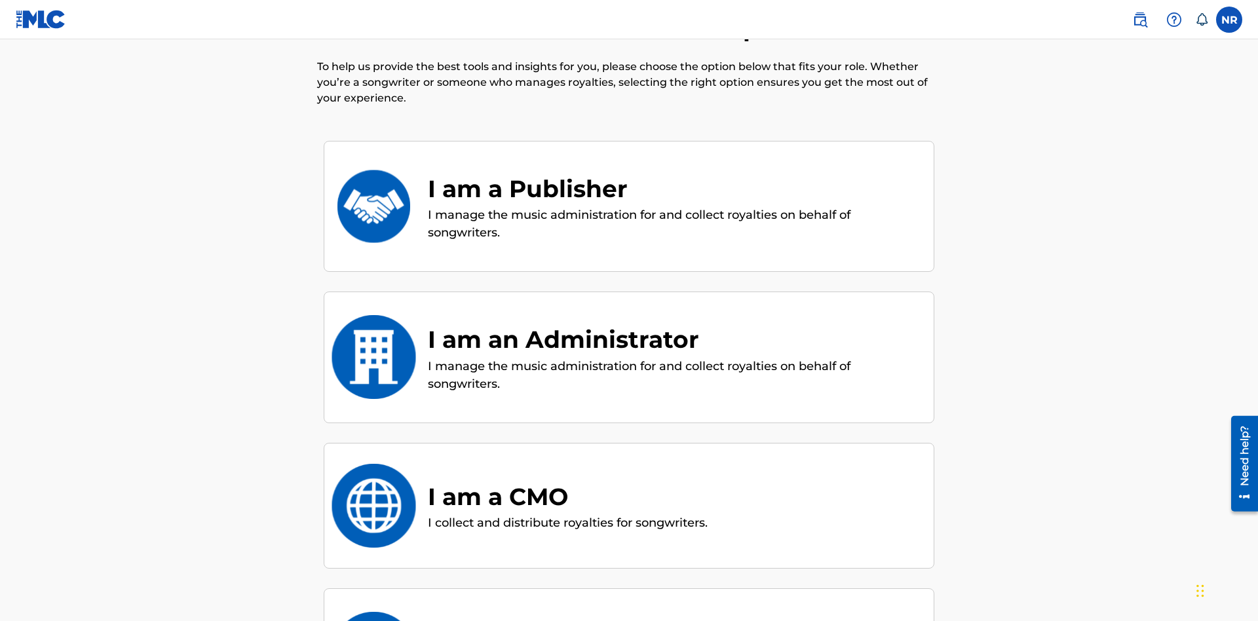
scroll to position [305, 0]
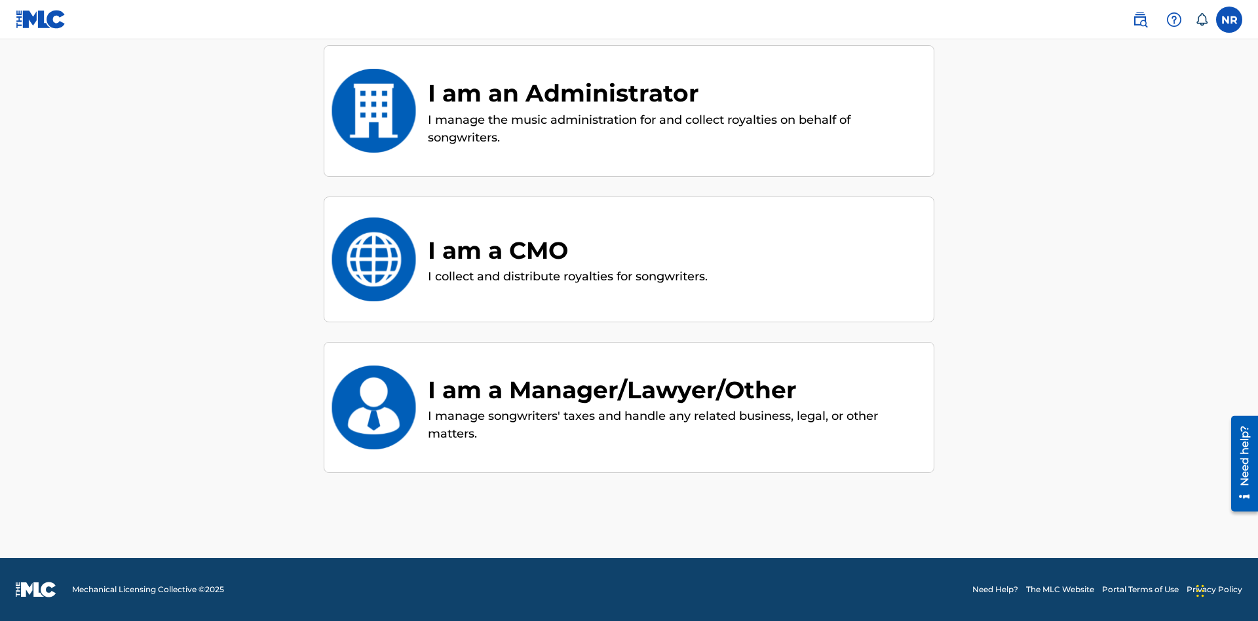
click at [569, 250] on div "I am a CMO" at bounding box center [568, 250] width 280 height 35
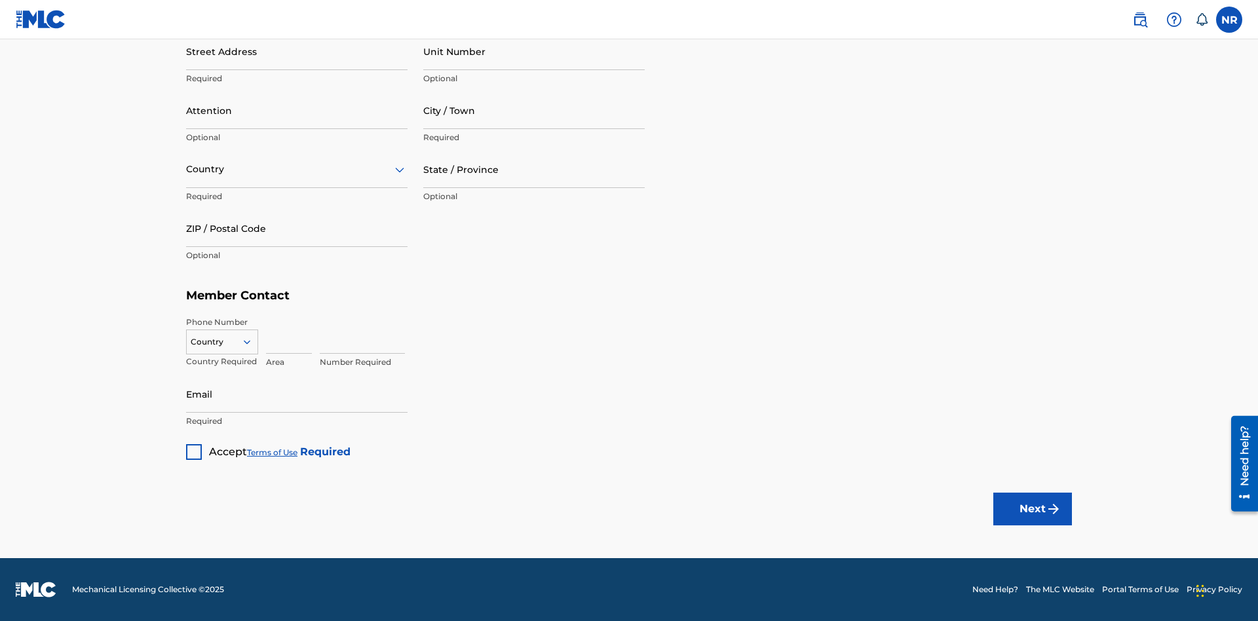
click at [1033, 508] on button "Next" at bounding box center [1032, 509] width 79 height 33
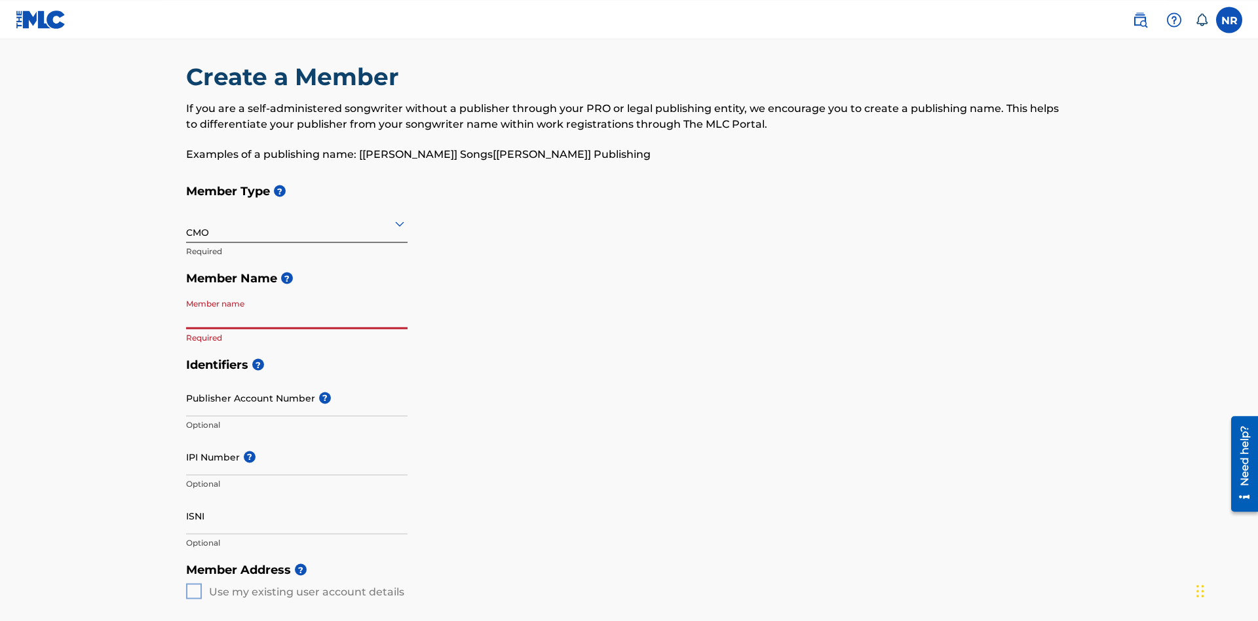
scroll to position [139, 0]
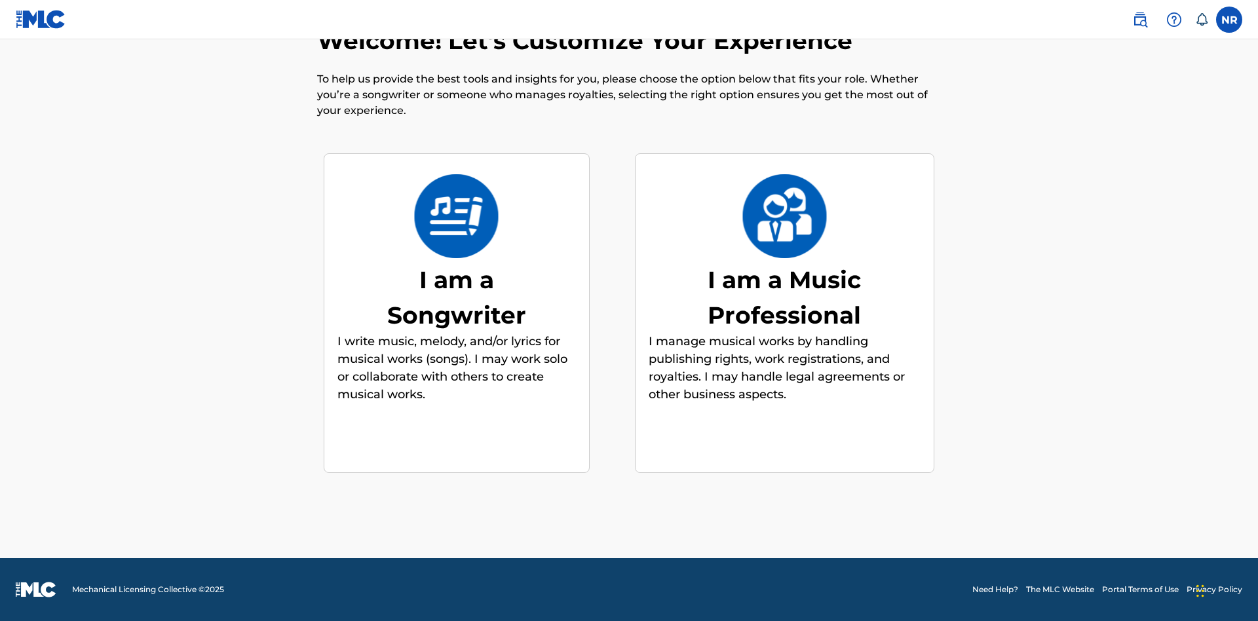
click at [784, 297] on div "I am a Music Professional" at bounding box center [784, 297] width 197 height 71
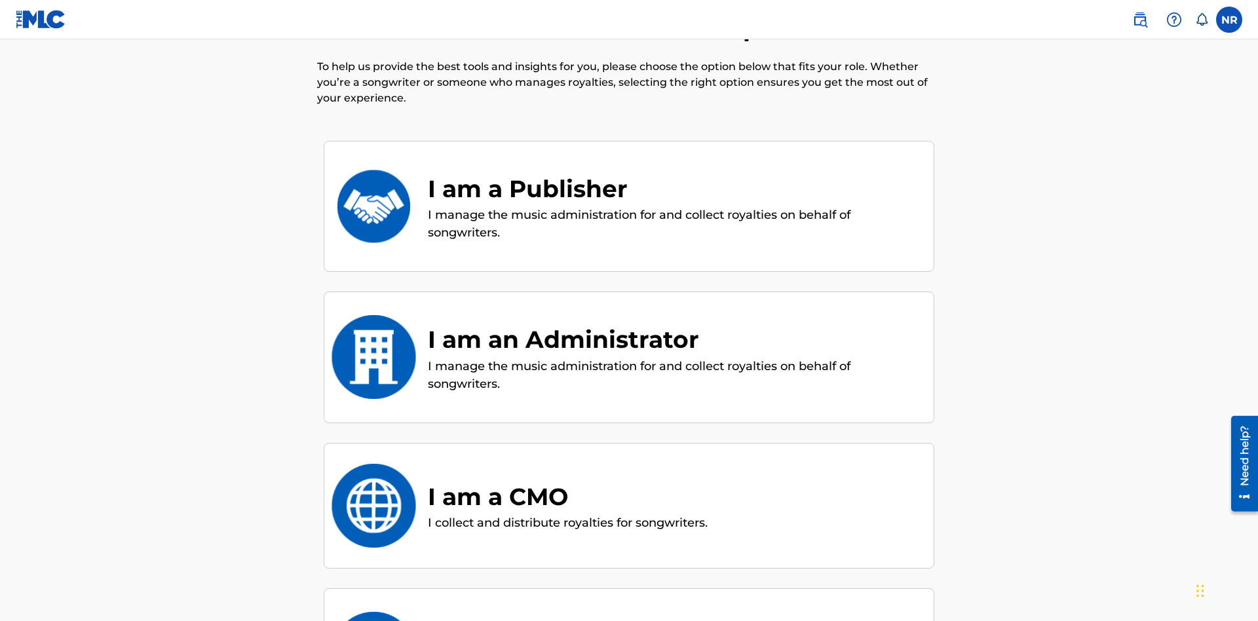
scroll to position [305, 0]
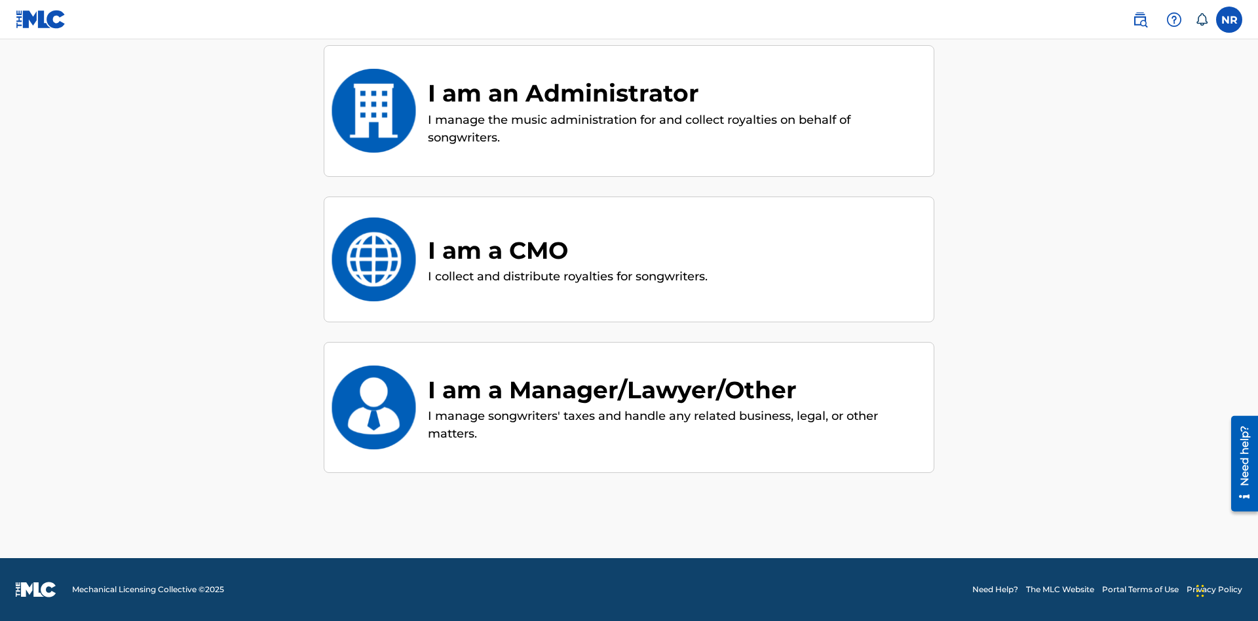
click at [674, 389] on div "I am a Manager/Lawyer/Other" at bounding box center [674, 389] width 493 height 35
